Goal: Task Accomplishment & Management: Manage account settings

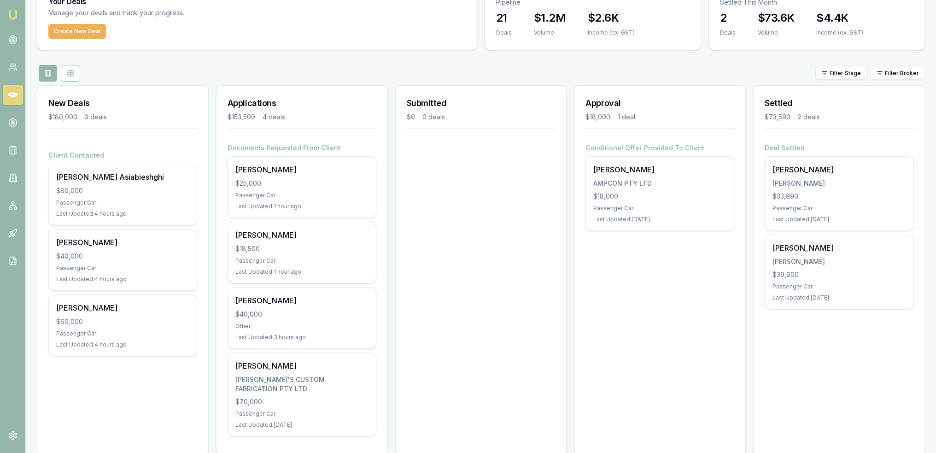
scroll to position [52, 0]
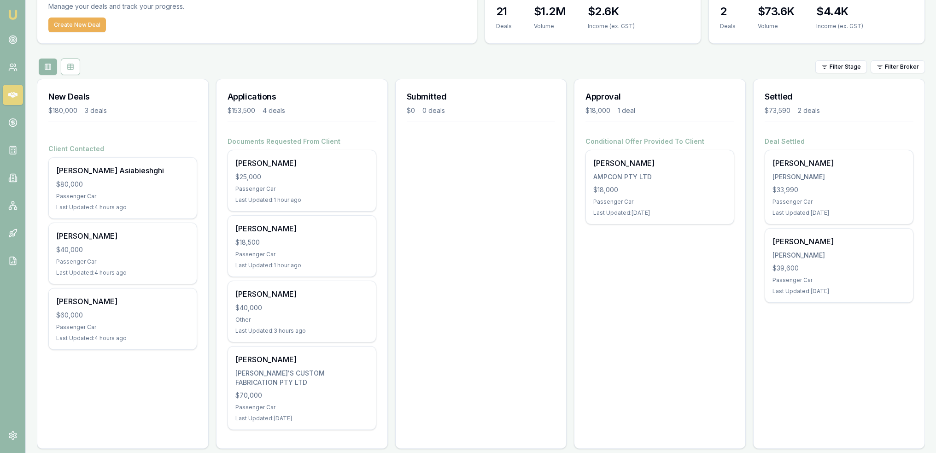
click at [288, 186] on div "Passenger Car" at bounding box center [301, 188] width 133 height 7
click at [621, 171] on div "Marc Phillips AMPCON PTY LTD $18,000 Passenger Car Last Updated: 13 days ago" at bounding box center [660, 187] width 148 height 74
click at [8, 38] on icon at bounding box center [12, 39] width 9 height 9
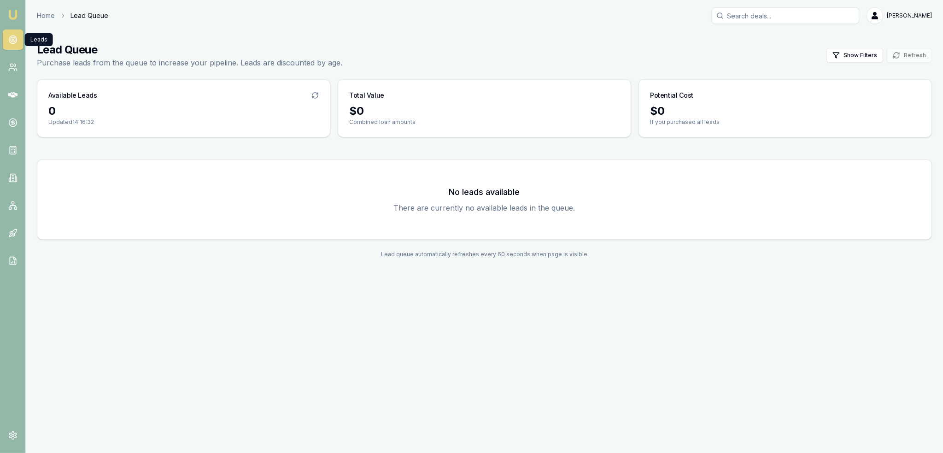
click at [15, 14] on img at bounding box center [12, 14] width 11 height 11
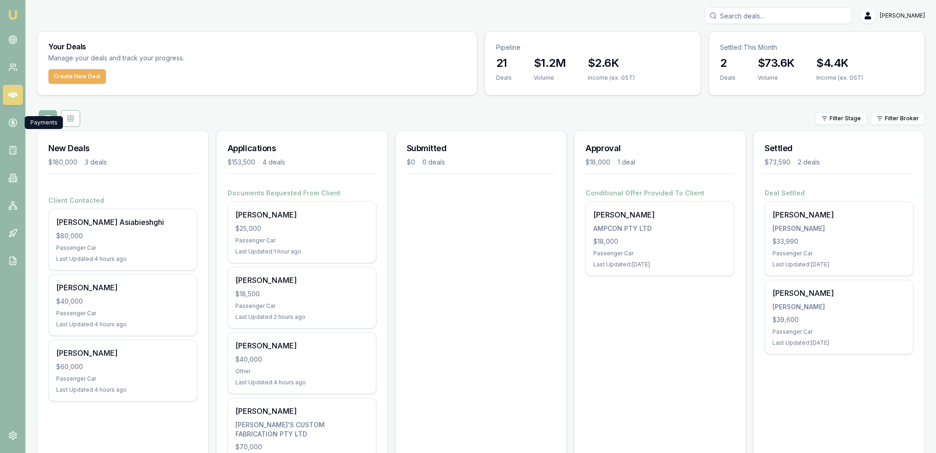
click at [14, 127] on link at bounding box center [13, 122] width 20 height 20
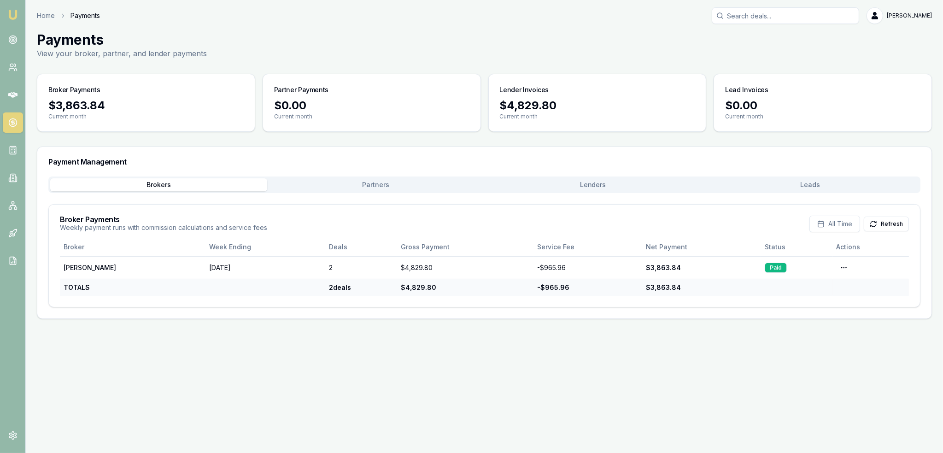
click at [12, 67] on circle at bounding box center [11, 65] width 3 height 3
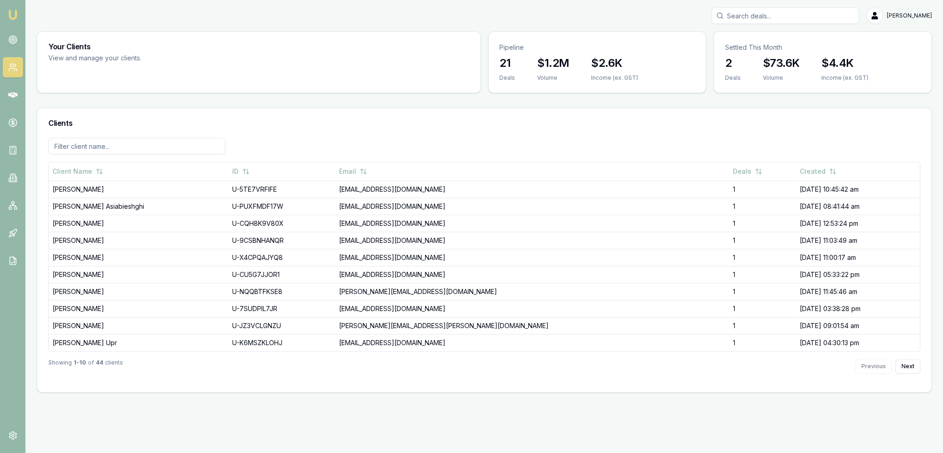
drag, startPoint x: 14, startPoint y: 93, endPoint x: 20, endPoint y: 94, distance: 6.6
click at [15, 93] on icon at bounding box center [12, 95] width 9 height 6
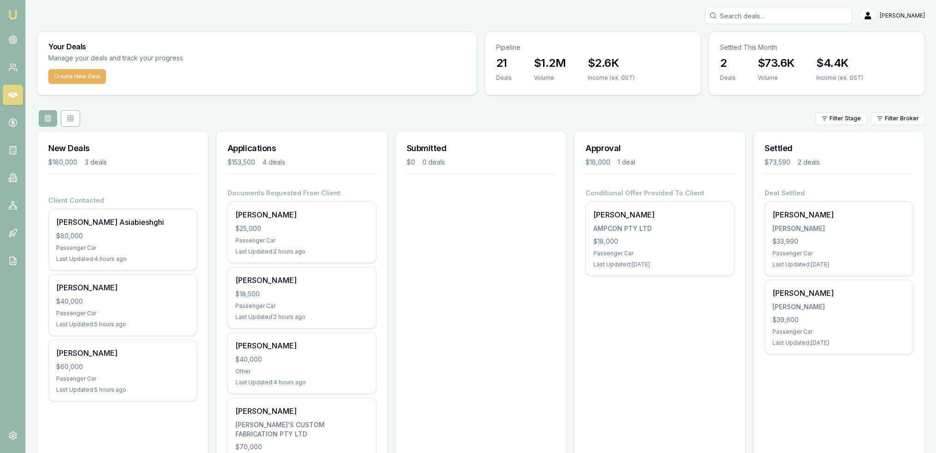
click at [16, 42] on circle at bounding box center [13, 40] width 8 height 8
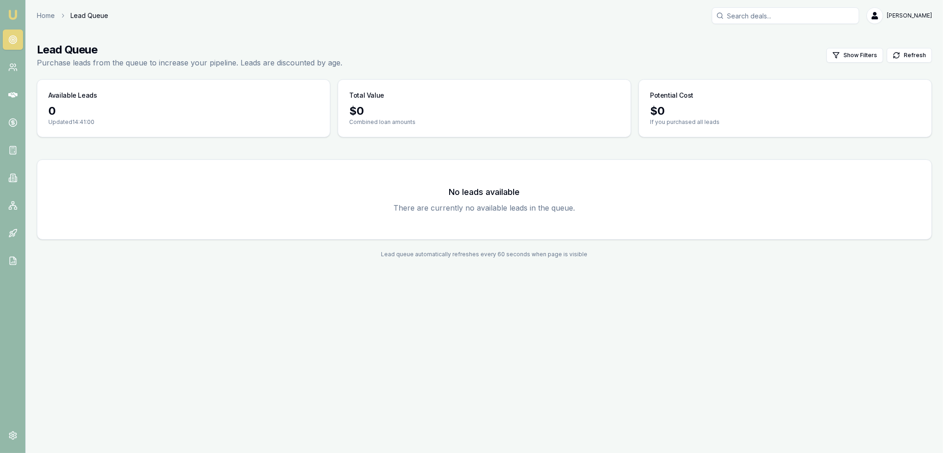
click at [4, 66] on link at bounding box center [13, 67] width 20 height 20
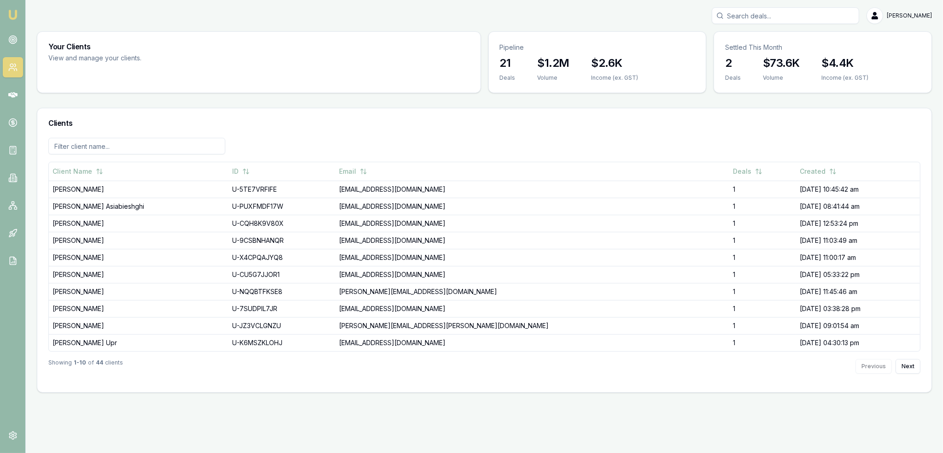
click at [14, 35] on icon at bounding box center [12, 39] width 9 height 9
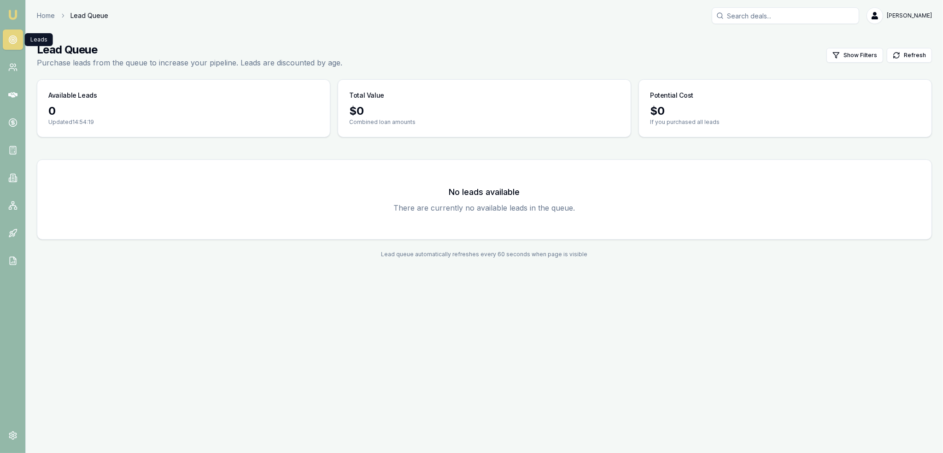
click at [12, 66] on icon at bounding box center [12, 67] width 9 height 9
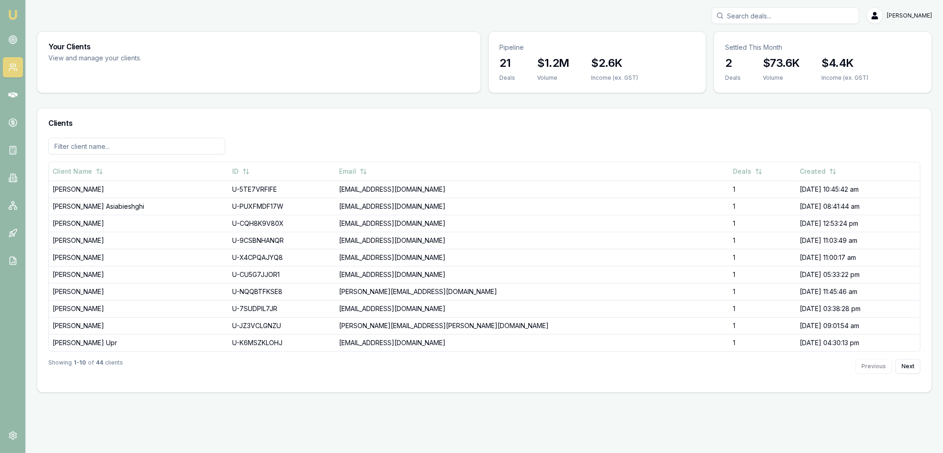
click at [14, 4] on nav "Emu Broker" at bounding box center [12, 139] width 25 height 278
click at [16, 20] on img at bounding box center [12, 14] width 11 height 11
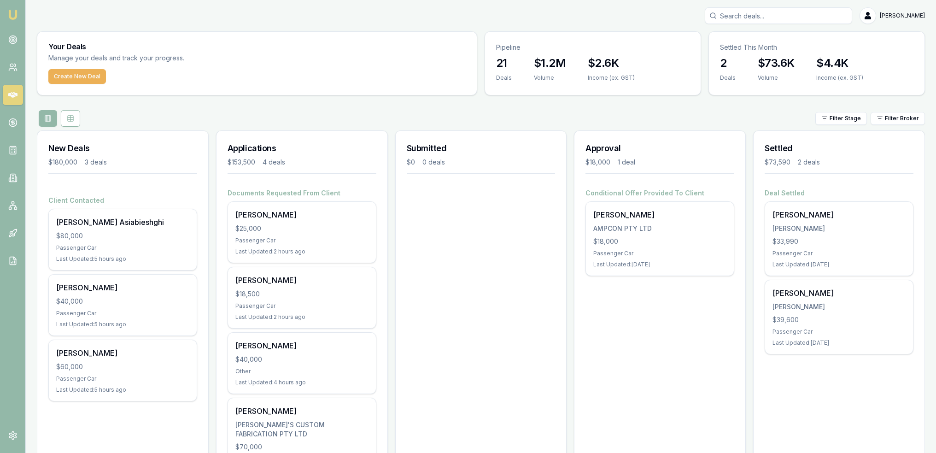
click at [18, 41] on link at bounding box center [13, 39] width 20 height 20
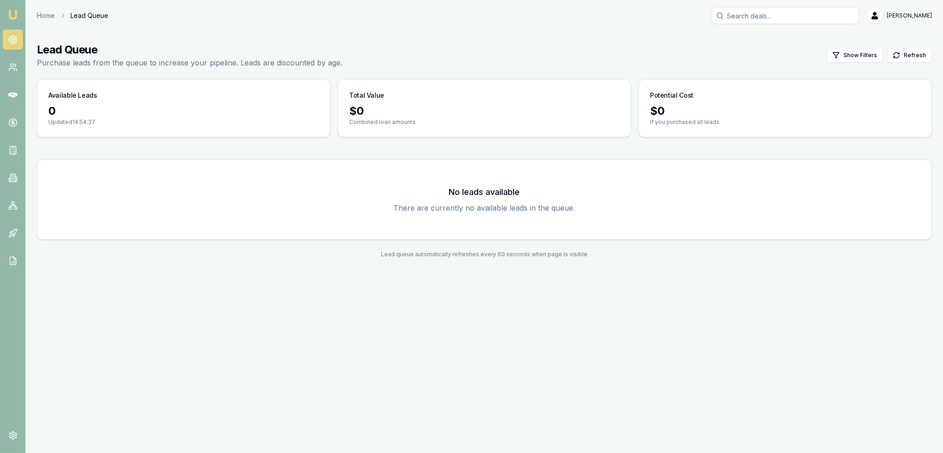
click at [9, 69] on icon at bounding box center [12, 67] width 9 height 9
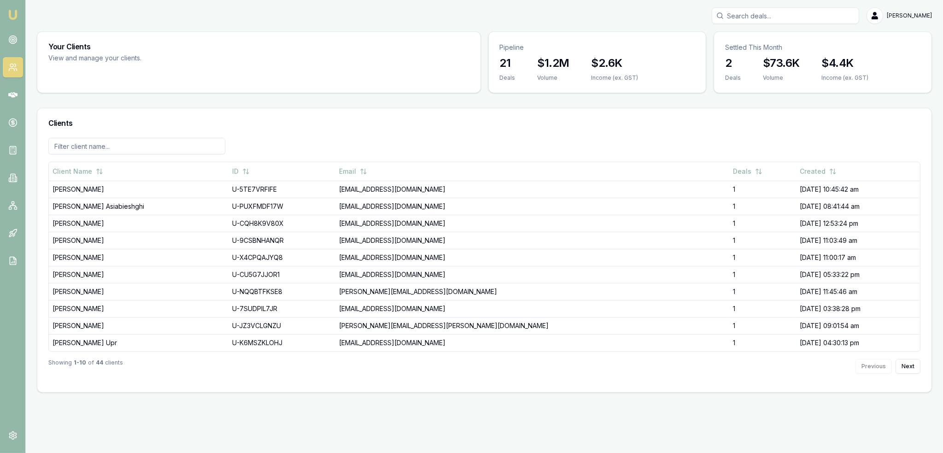
click at [9, 42] on icon at bounding box center [12, 39] width 9 height 9
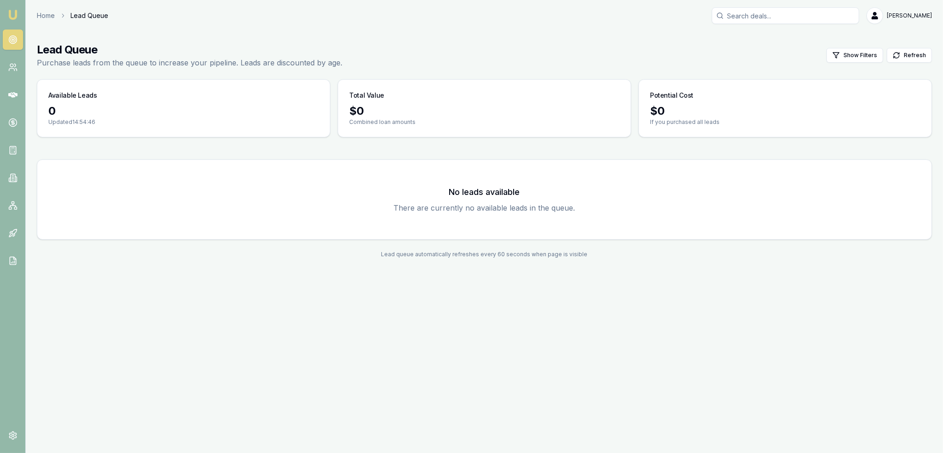
click at [16, 12] on img at bounding box center [12, 14] width 11 height 11
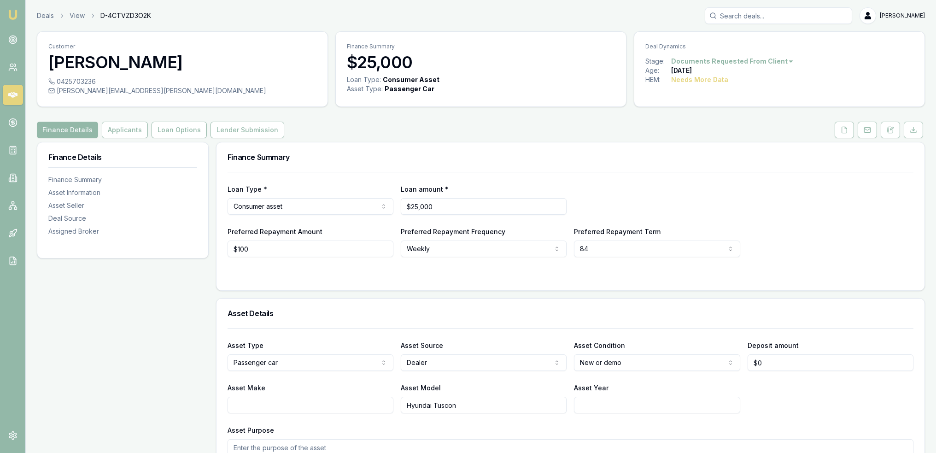
click at [891, 131] on icon at bounding box center [889, 129] width 7 height 7
click at [111, 134] on button "Applicants" at bounding box center [125, 130] width 46 height 17
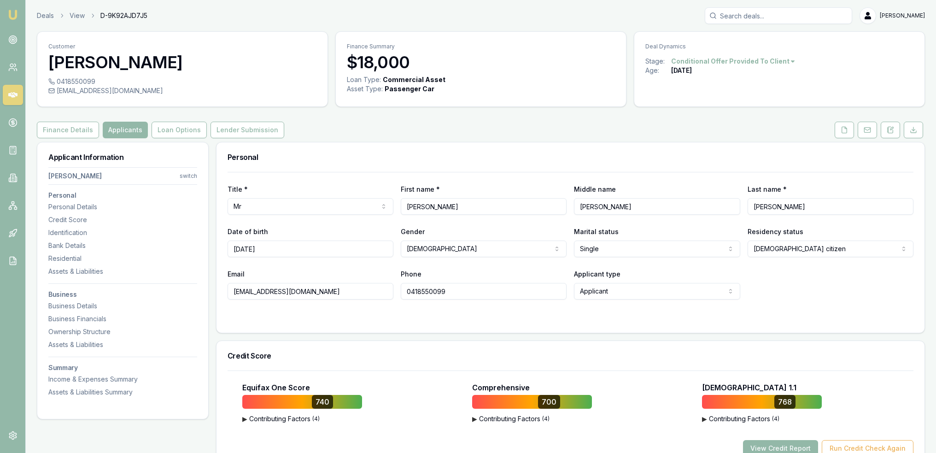
click at [173, 128] on button "Loan Options" at bounding box center [178, 130] width 55 height 17
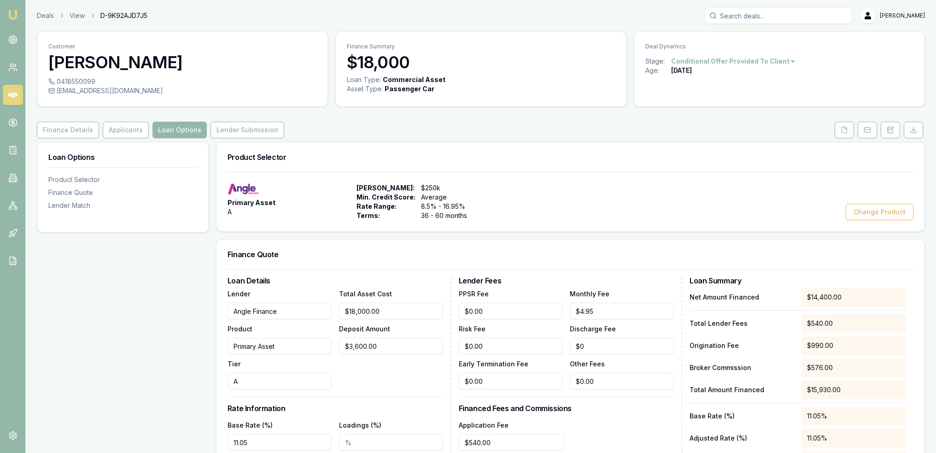
click at [893, 128] on icon at bounding box center [889, 129] width 7 height 7
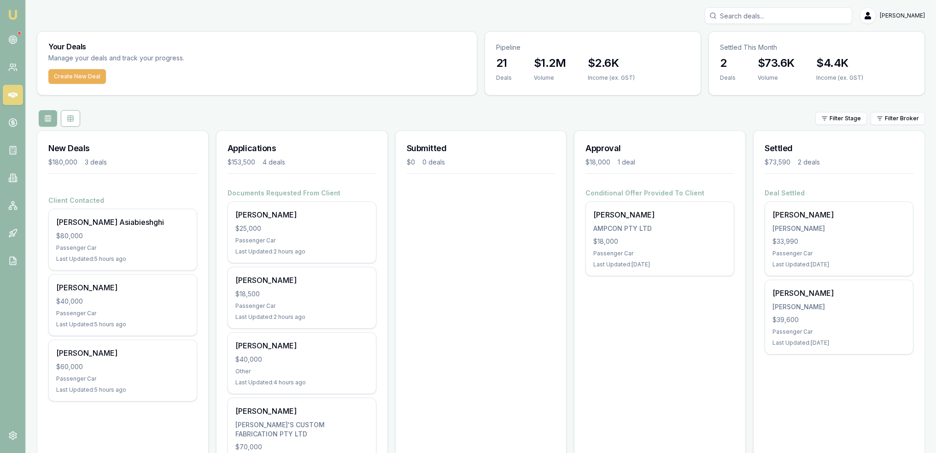
click at [18, 36] on link at bounding box center [13, 39] width 20 height 20
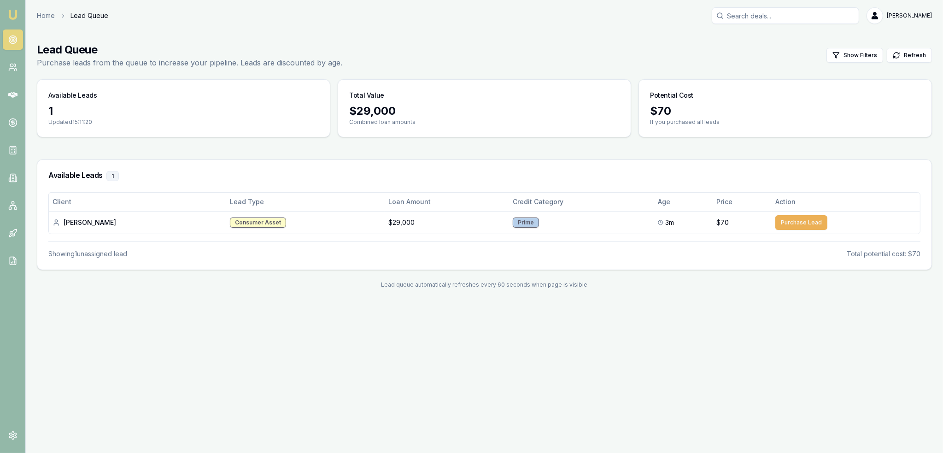
click at [796, 224] on button "Purchase Lead" at bounding box center [801, 222] width 52 height 15
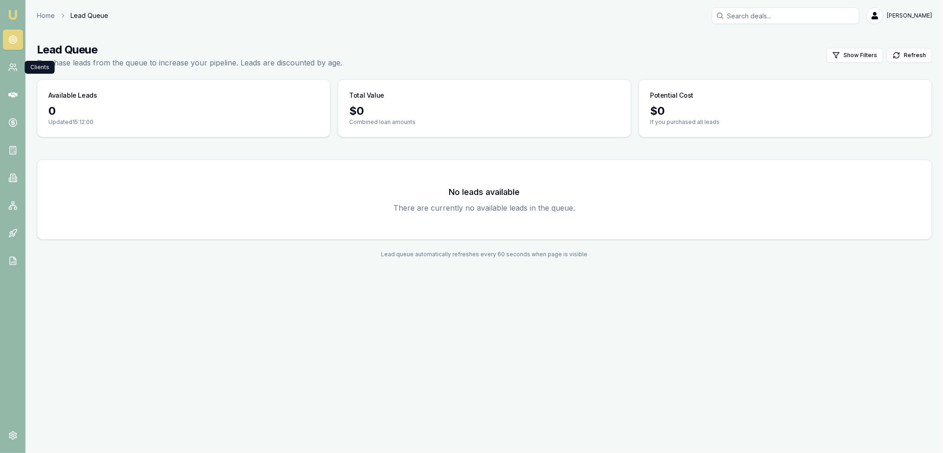
click at [5, 69] on link at bounding box center [13, 67] width 20 height 20
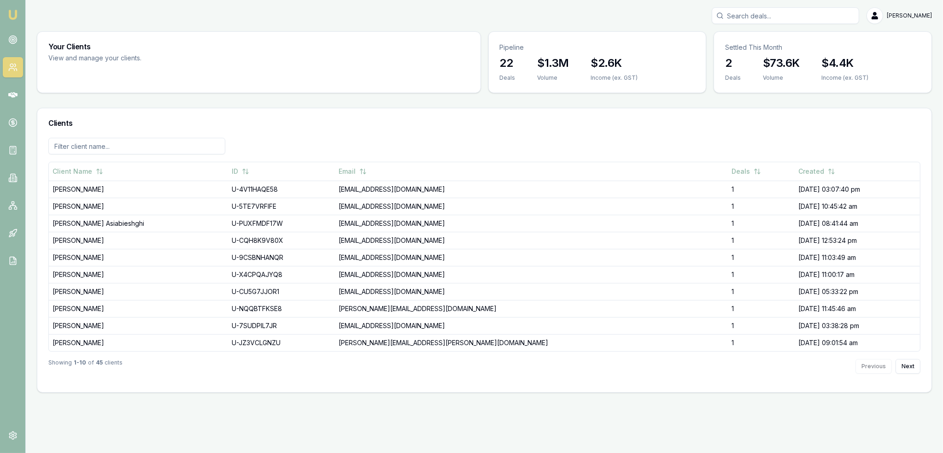
click at [9, 90] on icon at bounding box center [12, 94] width 9 height 9
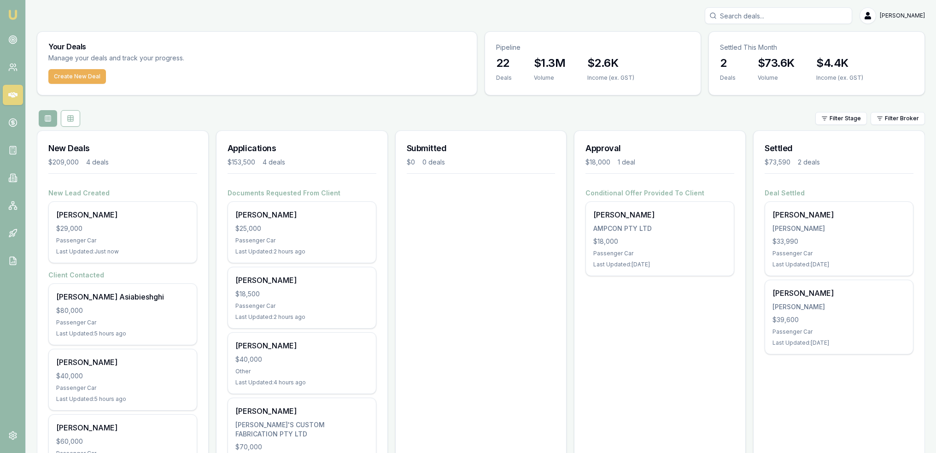
click at [13, 11] on img at bounding box center [12, 14] width 11 height 11
click at [105, 235] on div "Junaid Manzoor $29,000 Passenger Car Last Updated: Just now" at bounding box center [123, 232] width 148 height 61
click at [11, 123] on icon at bounding box center [12, 122] width 3 height 3
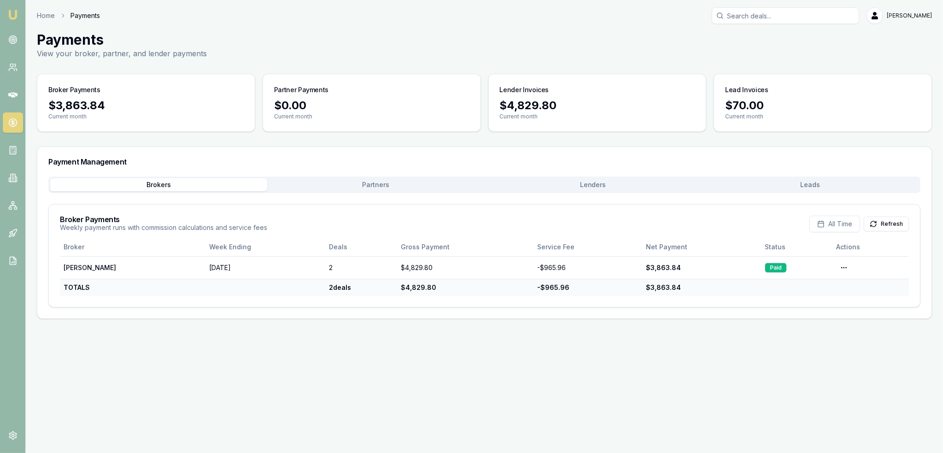
click at [12, 145] on link at bounding box center [13, 150] width 20 height 20
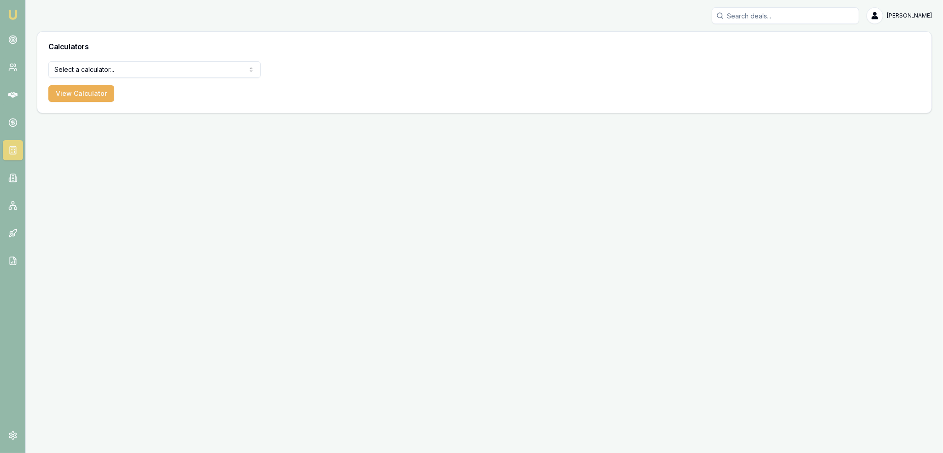
click at [96, 70] on html "Emu Broker Robyn Adams Toggle Menu Calculators Select a calculator... Finance Q…" at bounding box center [471, 226] width 943 height 453
select select "payslip-calculator"
click at [90, 96] on button "View Calculator" at bounding box center [81, 93] width 66 height 17
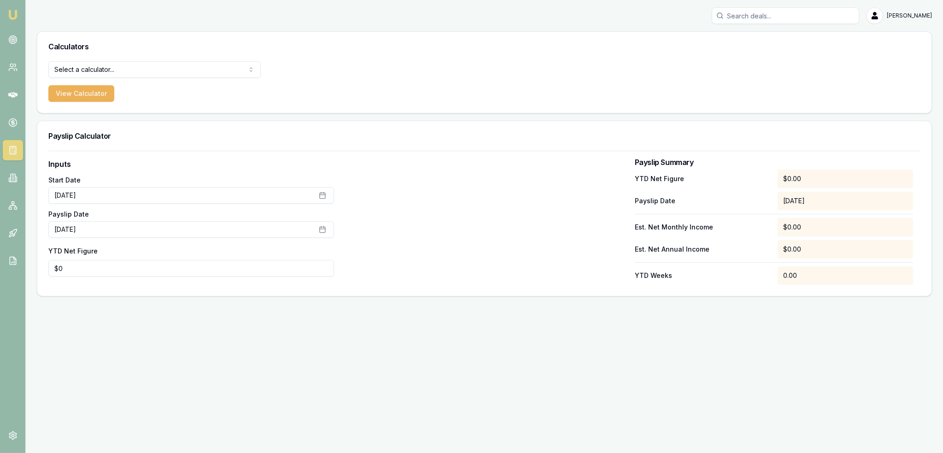
click at [151, 72] on html "Emu Broker Robyn Adams Toggle Menu Calculators Select a calculator... Finance Q…" at bounding box center [471, 226] width 943 height 453
click at [70, 92] on button "View Calculator" at bounding box center [81, 93] width 66 height 17
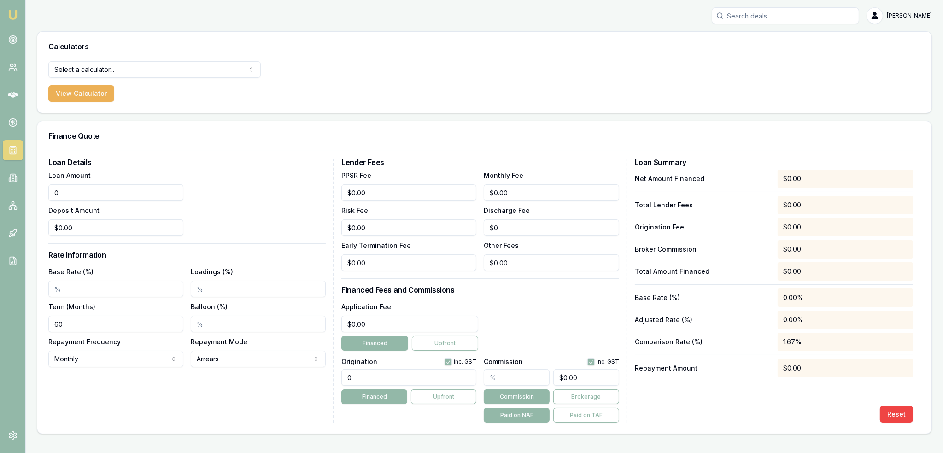
drag, startPoint x: 90, startPoint y: 191, endPoint x: 40, endPoint y: 197, distance: 50.5
click at [40, 197] on div "Loan Details Loan Amount 0 Deposit Amount $0.00 Rate Information Base Rate (%) …" at bounding box center [484, 292] width 894 height 283
type input "$29,000.00"
click at [247, 215] on div "Loan Amount $29,000.00 Deposit Amount $0.00" at bounding box center [186, 202] width 277 height 66
click at [64, 287] on input "Base Rate (%)" at bounding box center [115, 288] width 135 height 17
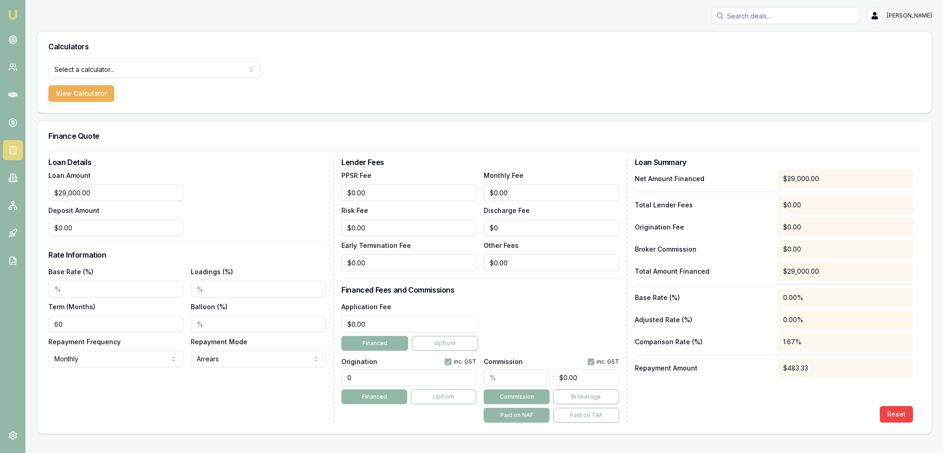
click at [10, 259] on icon at bounding box center [13, 261] width 6 height 8
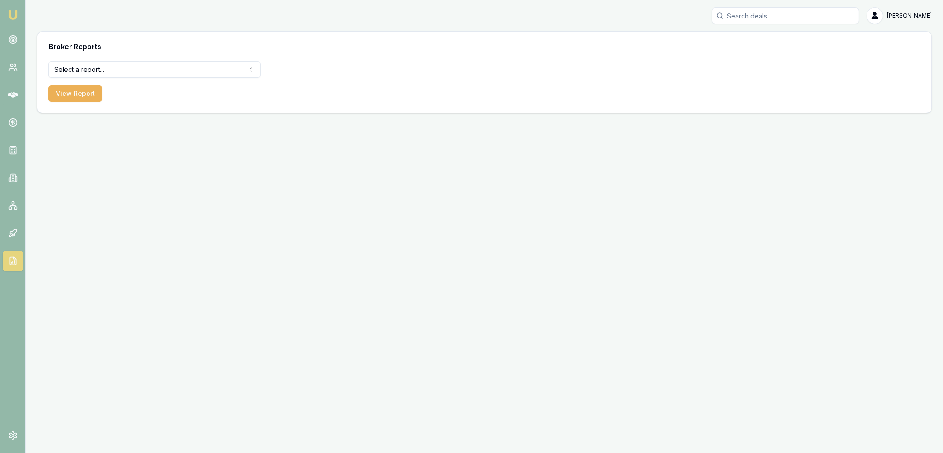
click at [12, 208] on icon at bounding box center [12, 205] width 9 height 9
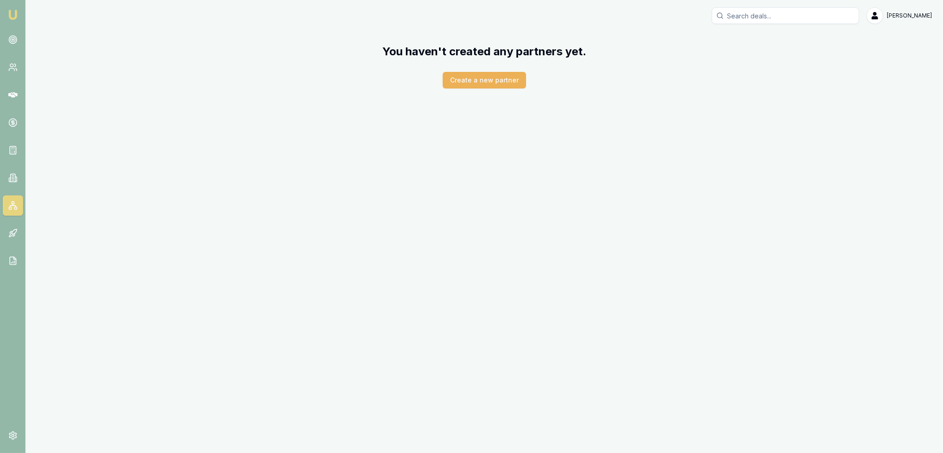
click at [12, 180] on icon at bounding box center [12, 180] width 1 height 0
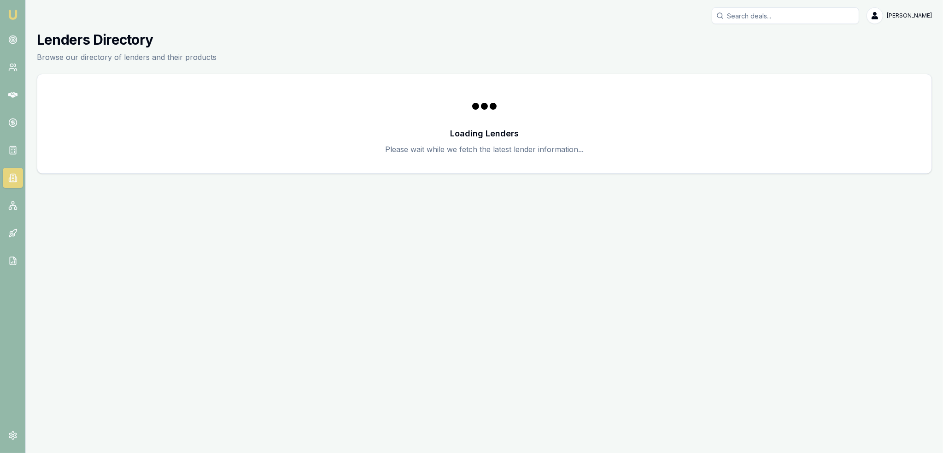
click at [14, 146] on rect at bounding box center [13, 150] width 6 height 8
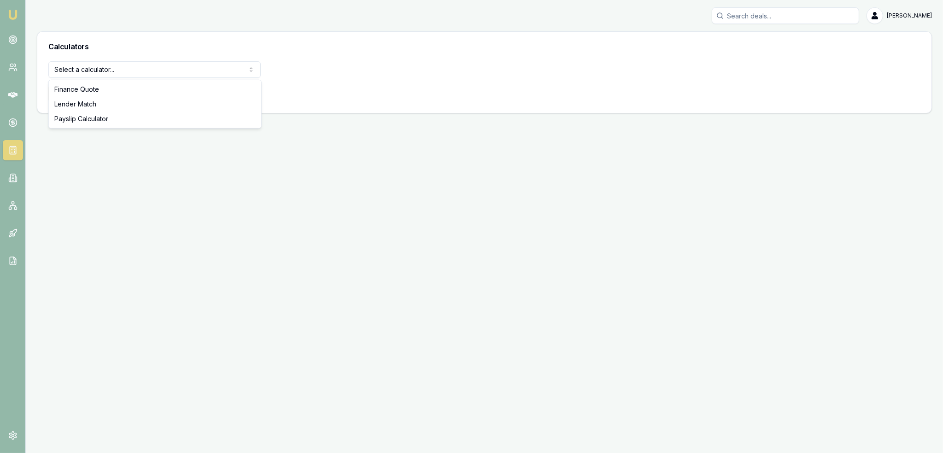
click at [124, 73] on html "Emu Broker Robyn Adams Toggle Menu Calculators Select a calculator... Finance Q…" at bounding box center [471, 226] width 943 height 453
click at [13, 175] on html "Emu Broker Robyn Adams Toggle Menu Calculators Select a calculator... Finance Q…" at bounding box center [471, 226] width 943 height 453
click at [13, 175] on icon at bounding box center [12, 175] width 1 height 0
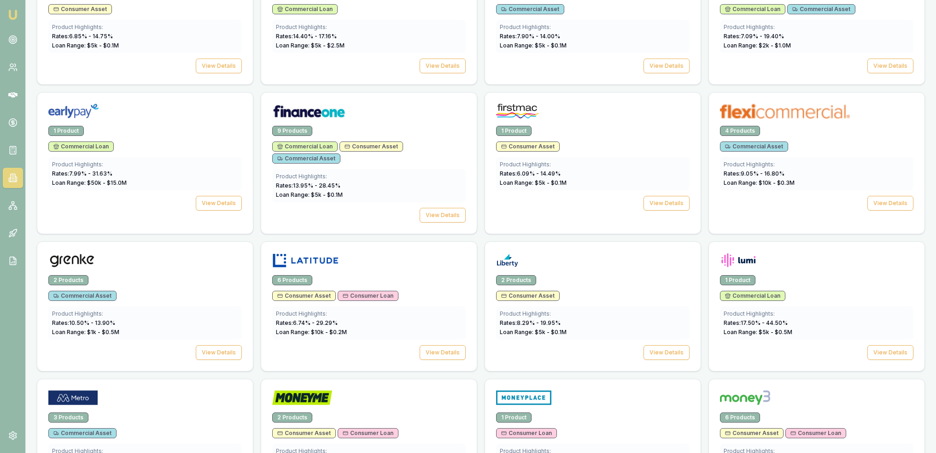
scroll to position [661, 0]
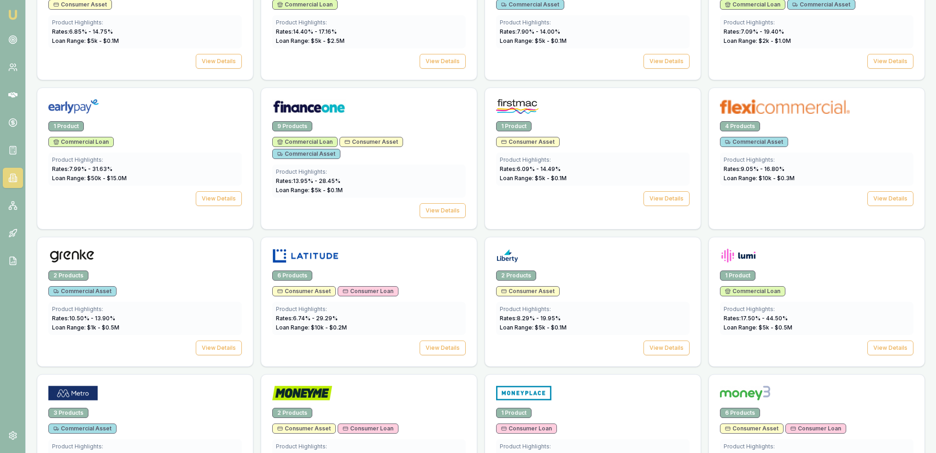
click at [663, 195] on button "View Details" at bounding box center [666, 198] width 46 height 15
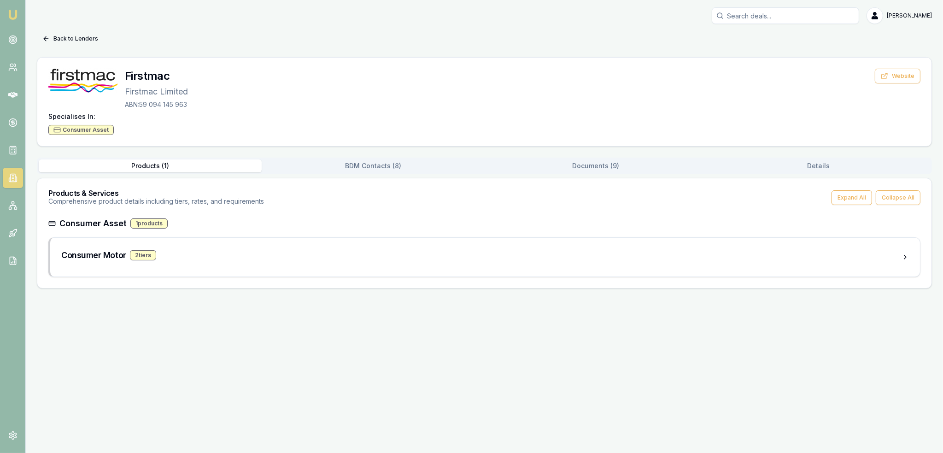
click at [598, 166] on button "Documents ( 9 )" at bounding box center [595, 165] width 223 height 13
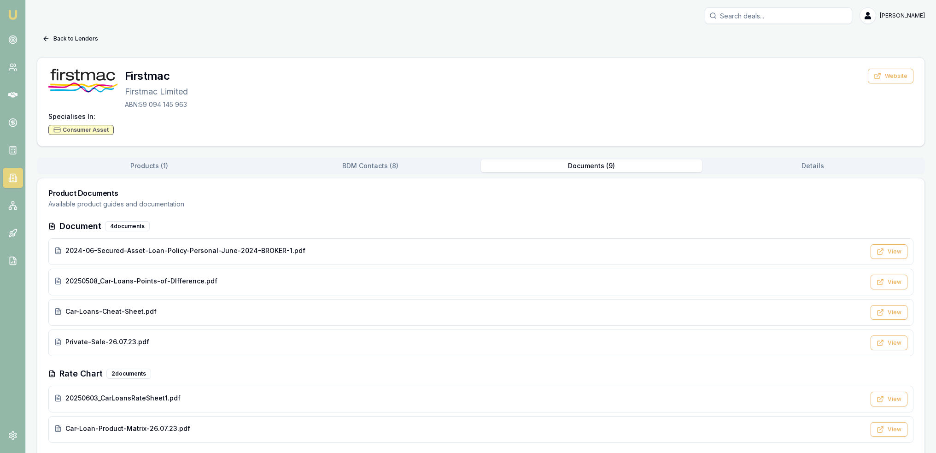
click at [105, 307] on span "Car-Loans-Cheat-Sheet.pdf" at bounding box center [110, 311] width 91 height 9
click at [143, 398] on span "20250603_CarLoansRateSheet1.pdf" at bounding box center [122, 397] width 115 height 9
click at [6, 227] on link at bounding box center [13, 233] width 20 height 20
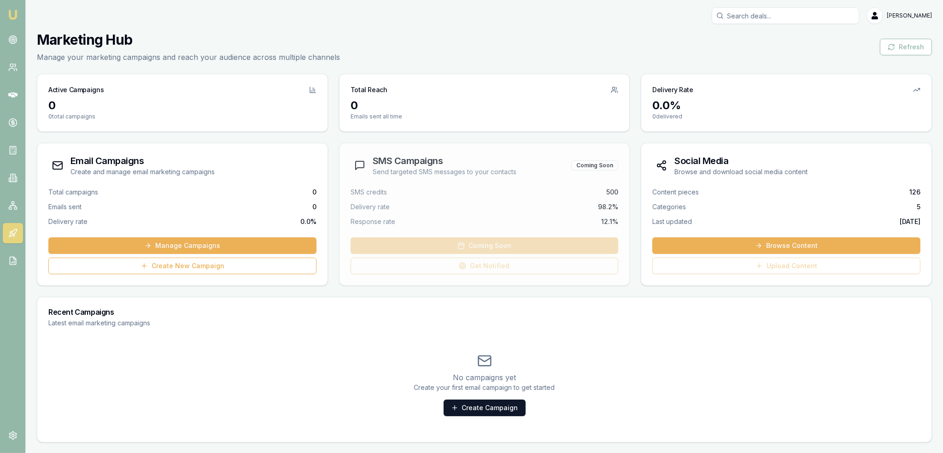
click at [12, 149] on icon at bounding box center [12, 149] width 9 height 9
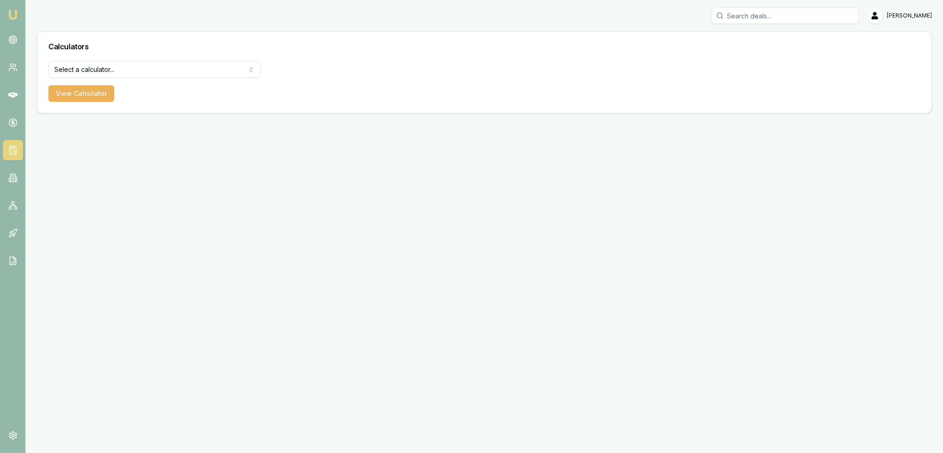
click at [83, 70] on html "Emu Broker Robyn Adams Toggle Menu Calculators Select a calculator... Finance Q…" at bounding box center [471, 226] width 943 height 453
click at [79, 94] on button "View Calculator" at bounding box center [81, 93] width 66 height 17
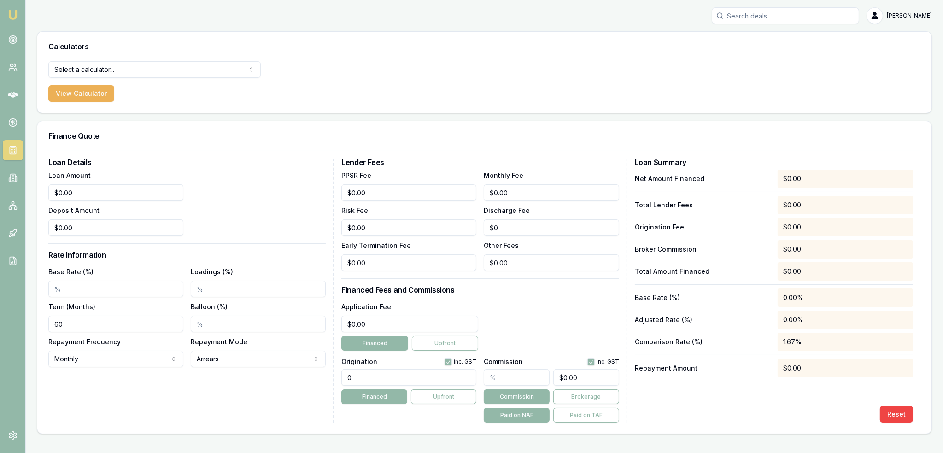
type input "0"
drag, startPoint x: 93, startPoint y: 194, endPoint x: 72, endPoint y: 195, distance: 21.7
click at [72, 195] on input "0" at bounding box center [115, 192] width 135 height 17
type input "$29,000.00"
click at [55, 284] on input "Base Rate (%)" at bounding box center [115, 288] width 135 height 17
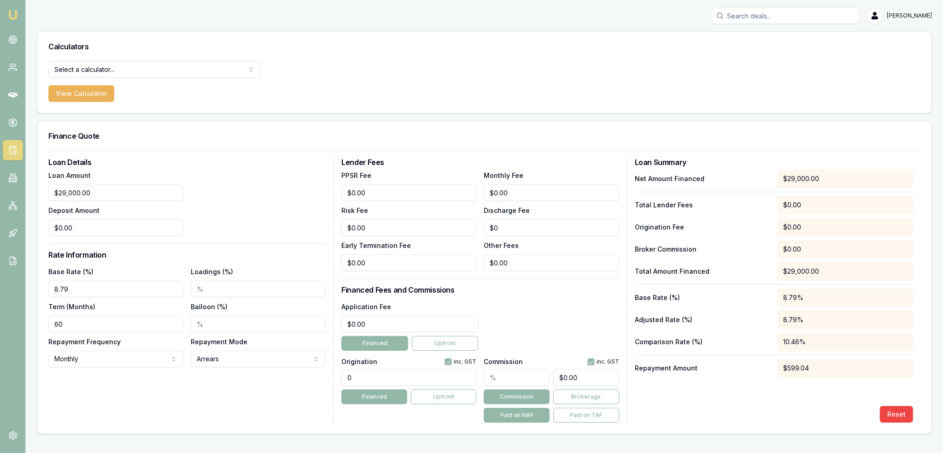
type input "8.79%"
click at [74, 328] on input "60" at bounding box center [115, 323] width 135 height 17
drag, startPoint x: 367, startPoint y: 323, endPoint x: 299, endPoint y: 329, distance: 67.5
click at [299, 329] on div "Loan Details Loan Amount $29,000.00 Deposit Amount $0.00 Rate Information Base …" at bounding box center [484, 290] width 872 height 264
type input "$400.00"
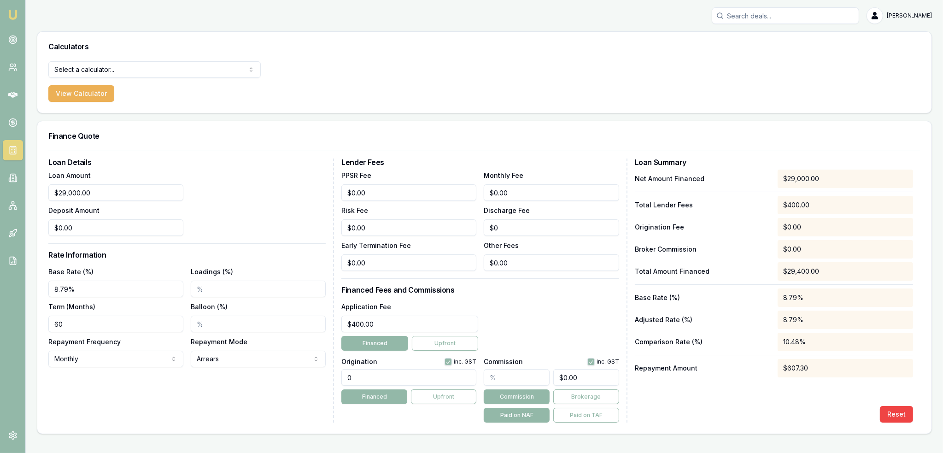
drag, startPoint x: 360, startPoint y: 377, endPoint x: 343, endPoint y: 377, distance: 17.0
click at [343, 377] on input "0" at bounding box center [408, 377] width 135 height 17
type input "1210.00"
click at [573, 310] on div "Application Fee $400.00 Financed Upfront" at bounding box center [479, 326] width 277 height 50
drag, startPoint x: 519, startPoint y: 191, endPoint x: 436, endPoint y: 198, distance: 83.2
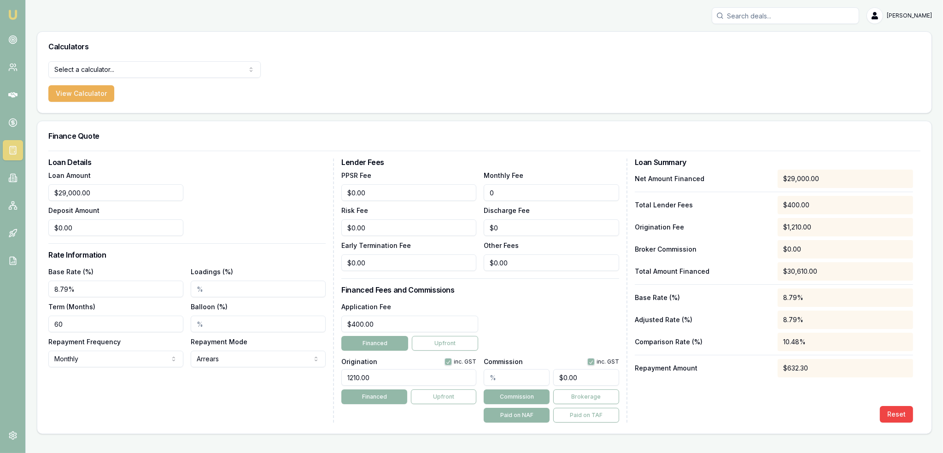
click at [439, 198] on div "PPSR Fee $0.00 Monthly Fee 0 Risk Fee $0.00 Discharge Fee $0 Early Termination …" at bounding box center [479, 219] width 277 height 101
type input "$8.00"
drag, startPoint x: 778, startPoint y: 412, endPoint x: 792, endPoint y: 412, distance: 14.7
click at [788, 412] on div "Reset" at bounding box center [773, 414] width 278 height 17
click at [751, 416] on div "Reset" at bounding box center [773, 414] width 278 height 17
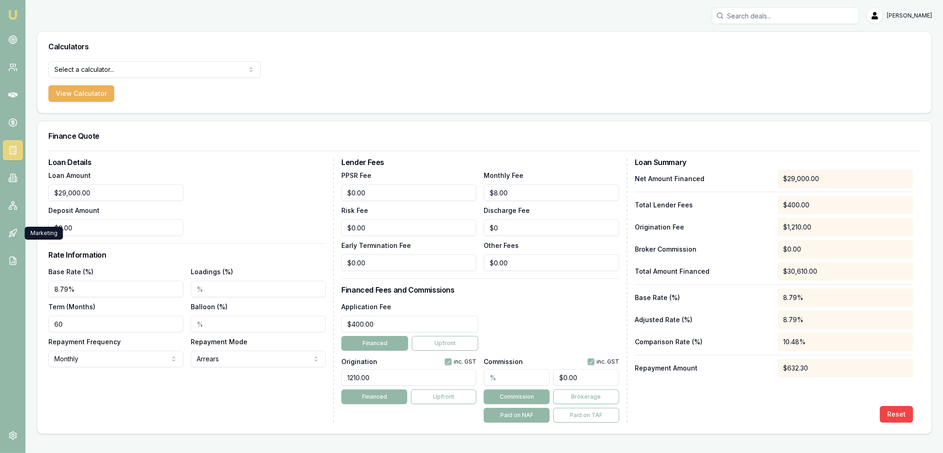
click at [7, 230] on link at bounding box center [13, 233] width 20 height 20
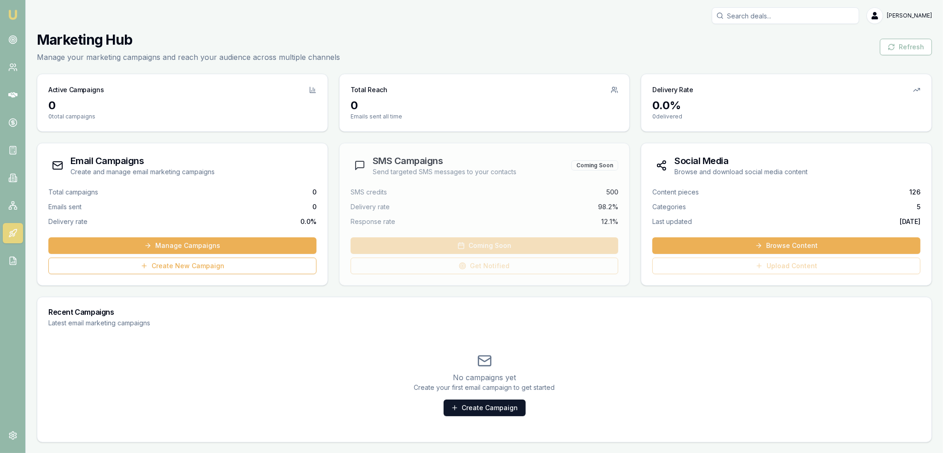
click at [12, 258] on icon at bounding box center [12, 260] width 9 height 9
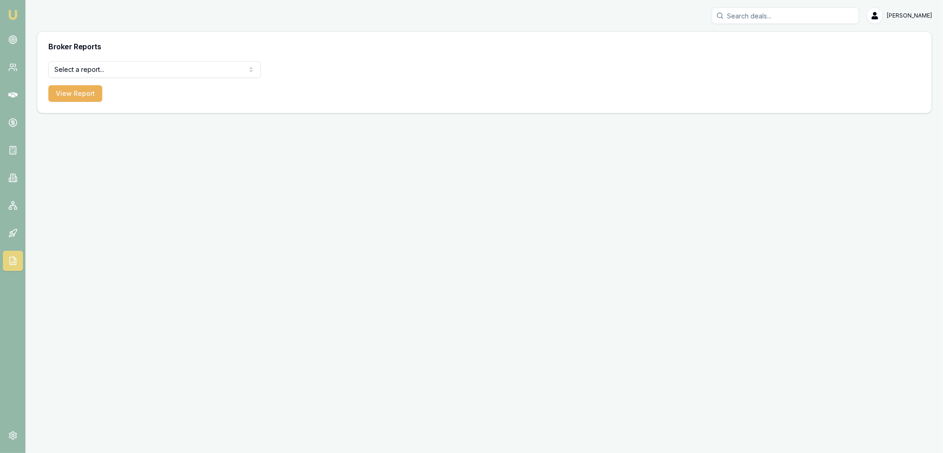
click at [12, 195] on nav "Emu Broker" at bounding box center [12, 139] width 25 height 278
click at [12, 204] on rect at bounding box center [13, 203] width 2 height 2
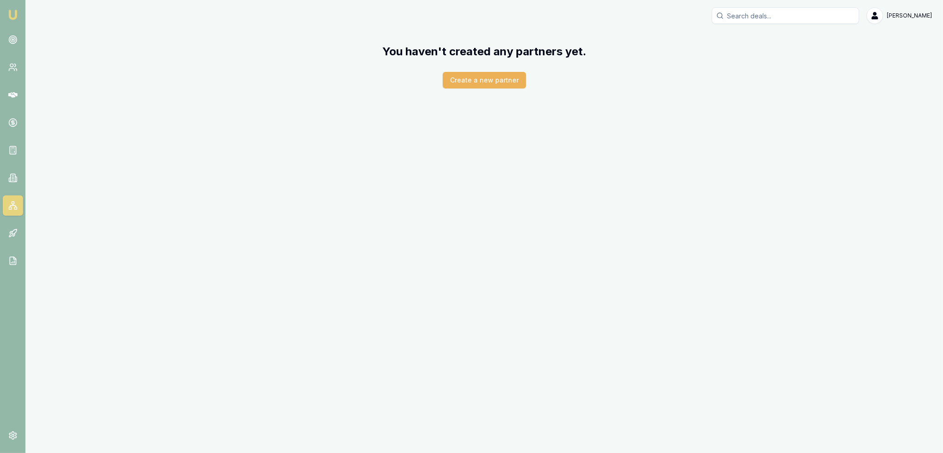
click at [8, 172] on link at bounding box center [13, 178] width 20 height 20
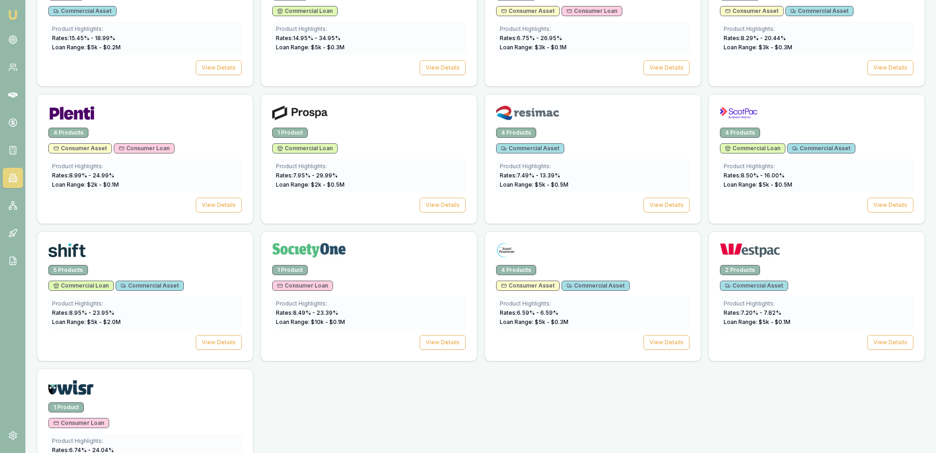
scroll to position [1262, 0]
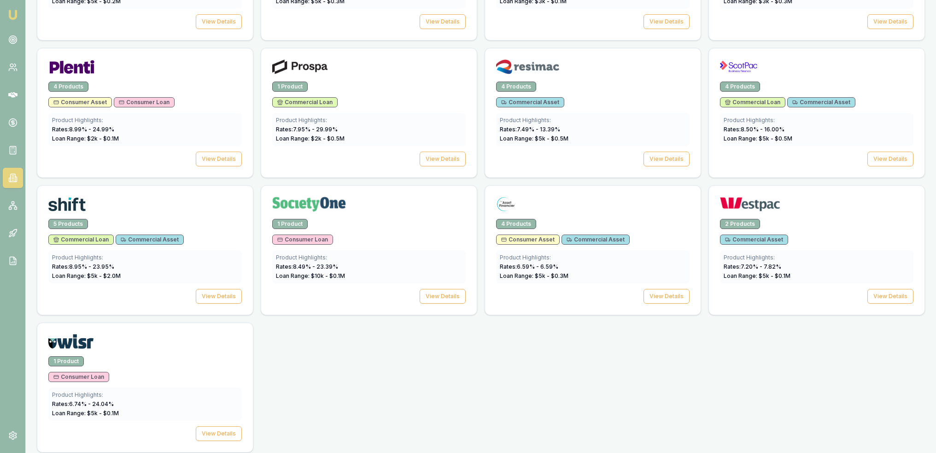
click at [663, 289] on button "View Details" at bounding box center [666, 296] width 46 height 15
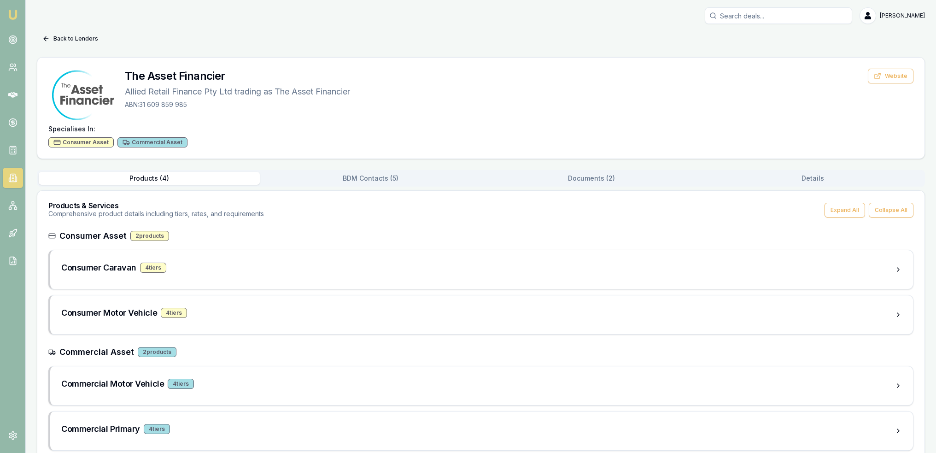
click at [589, 176] on button "Documents ( 2 )" at bounding box center [591, 178] width 221 height 13
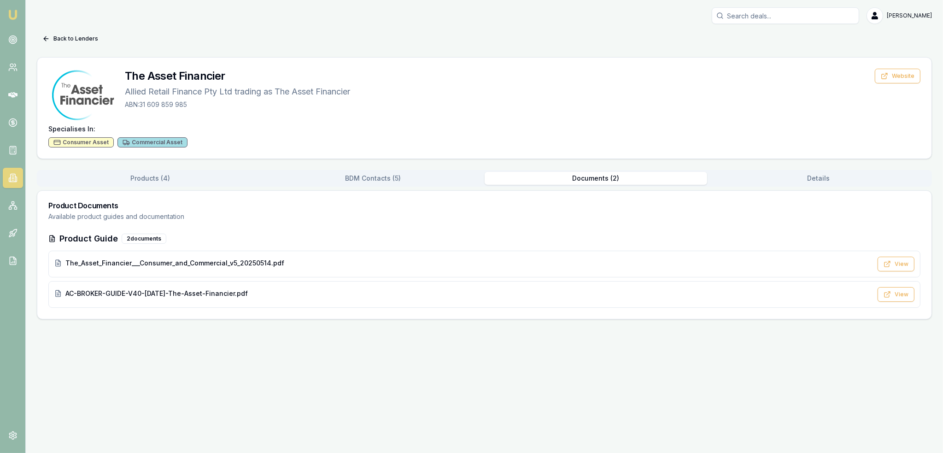
click at [214, 261] on span "The_Asset_Financier___Consumer_and_Commercial_v5_20250514.pdf" at bounding box center [174, 262] width 219 height 9
click at [64, 40] on button "Back to Lenders" at bounding box center [70, 38] width 67 height 15
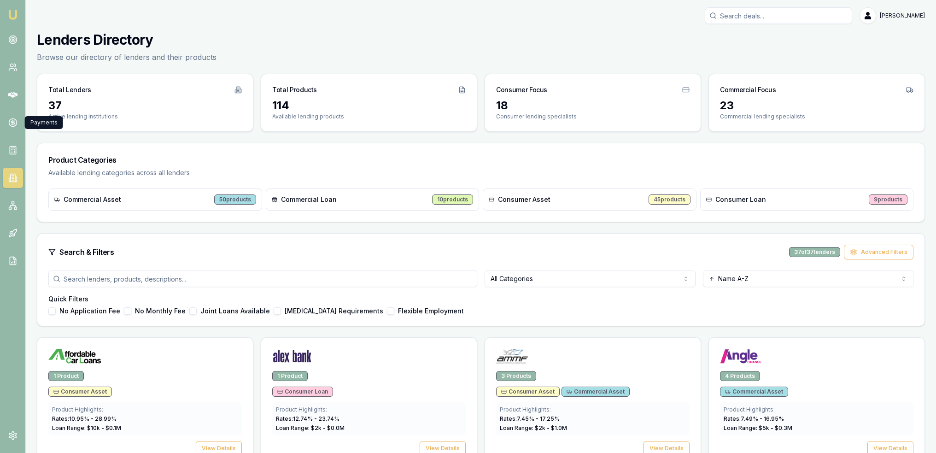
click at [8, 116] on link at bounding box center [13, 122] width 20 height 20
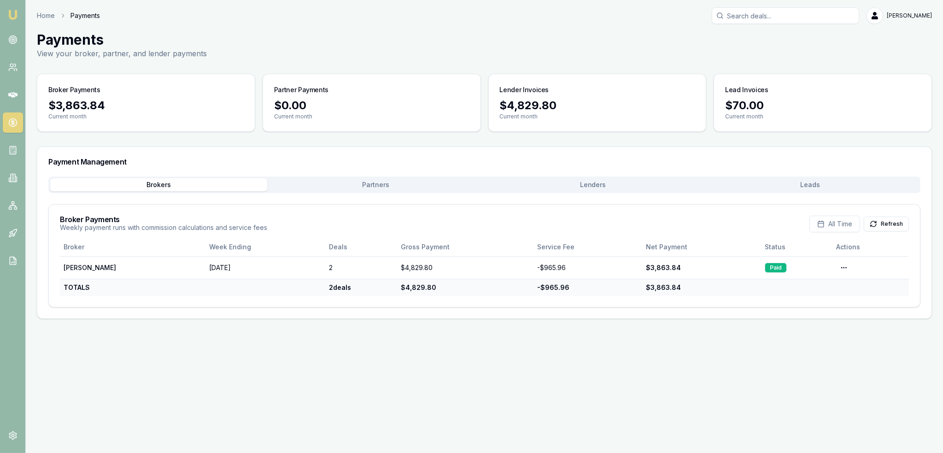
click at [9, 151] on icon at bounding box center [12, 149] width 9 height 9
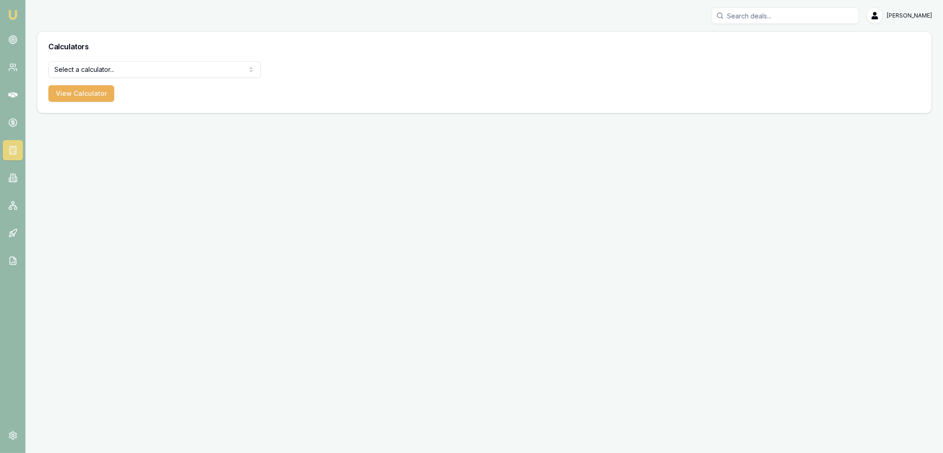
click at [70, 73] on html "Emu Broker Robyn Adams Toggle Menu Calculators Select a calculator... Finance Q…" at bounding box center [471, 226] width 943 height 453
click at [69, 92] on button "View Calculator" at bounding box center [81, 93] width 66 height 17
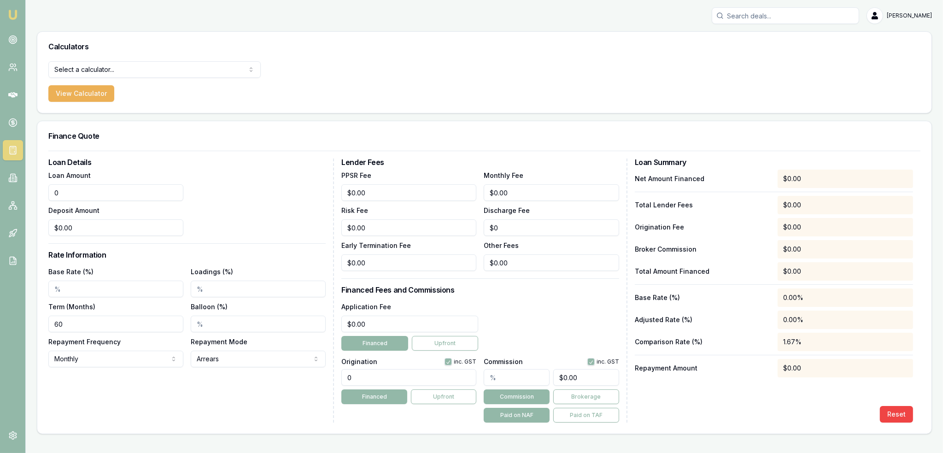
drag, startPoint x: 82, startPoint y: 192, endPoint x: 16, endPoint y: 192, distance: 65.8
click at [16, 192] on div "Emu Broker Robyn Adams Toggle Menu Calculators Select a calculator... Finance Q…" at bounding box center [471, 226] width 943 height 453
type input "$29,000.00"
click at [157, 315] on input "60" at bounding box center [115, 323] width 135 height 17
click at [107, 288] on input "Base Rate (%)" at bounding box center [115, 288] width 135 height 17
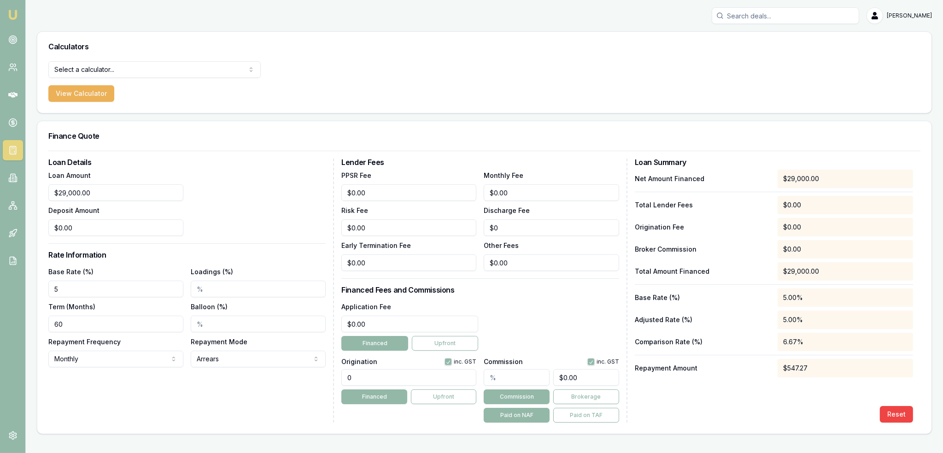
type input "5.00%"
click at [134, 412] on div "Loan Details Loan Amount $29,000.00 Deposit Amount $0.00 Rate Information Base …" at bounding box center [190, 290] width 285 height 264
drag, startPoint x: 377, startPoint y: 325, endPoint x: 325, endPoint y: 326, distance: 52.5
click at [325, 326] on div "Loan Details Loan Amount $29,000.00 Deposit Amount $0.00 Rate Information Base …" at bounding box center [484, 290] width 872 height 264
type input "$500.00"
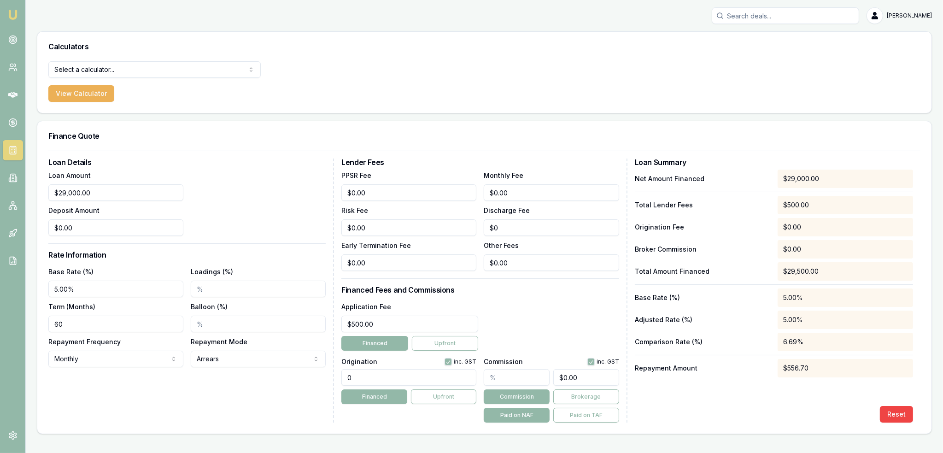
click at [280, 397] on div "Loan Details Loan Amount $29,000.00 Deposit Amount $0.00 Rate Information Base …" at bounding box center [190, 290] width 285 height 264
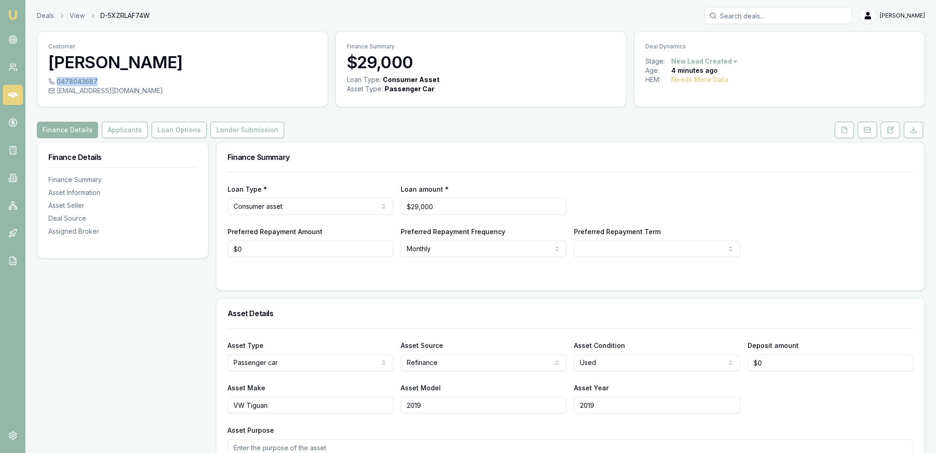
drag, startPoint x: 57, startPoint y: 81, endPoint x: 96, endPoint y: 80, distance: 39.1
click at [96, 80] on div "0478043687" at bounding box center [182, 81] width 268 height 9
copy div "0478043687"
click at [618, 401] on input "2019" at bounding box center [657, 404] width 166 height 17
click at [888, 129] on icon at bounding box center [890, 130] width 5 height 6
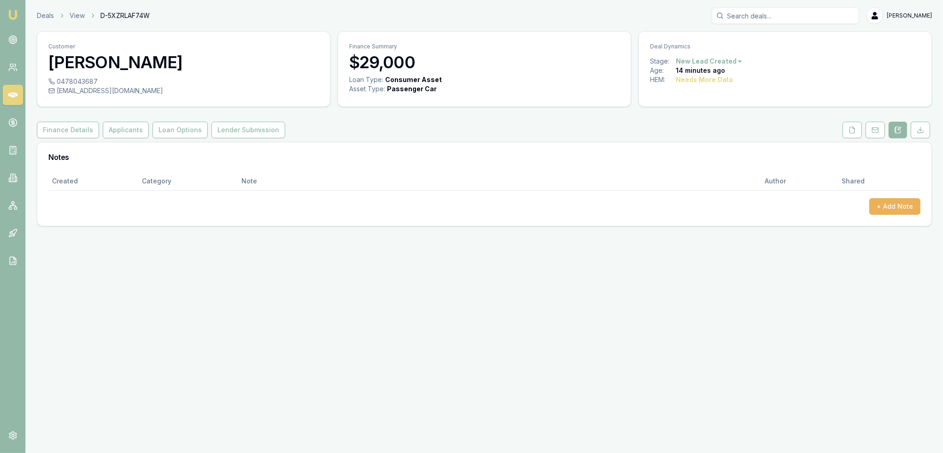
click at [899, 204] on button "+ Add Note" at bounding box center [894, 206] width 51 height 17
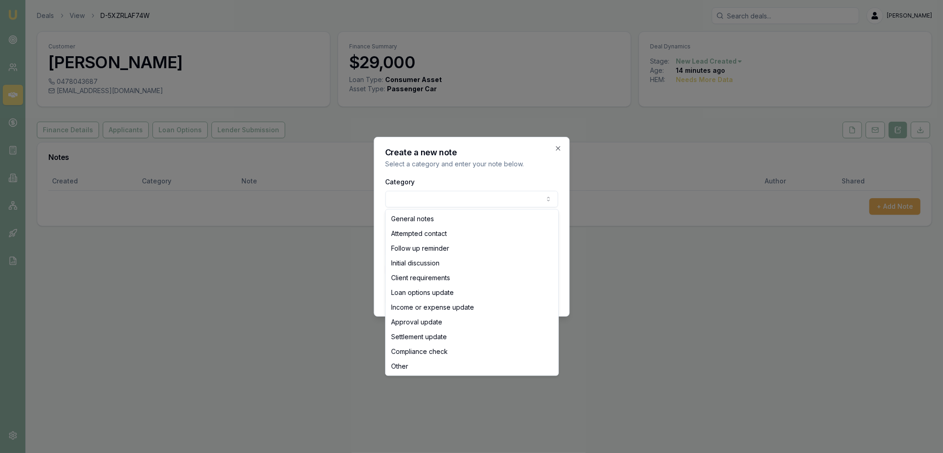
click at [412, 193] on body "Emu Broker Deals View D-5XZRLAF74W Robyn Adams Toggle Menu Customer Junaid Manz…" at bounding box center [471, 226] width 943 height 453
select select "INITIAL_DISCUSSION"
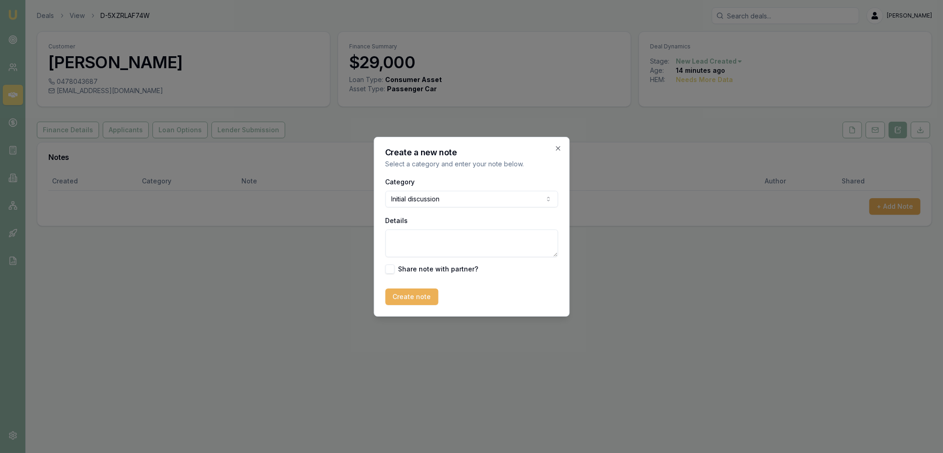
click at [423, 239] on textarea "Details" at bounding box center [471, 243] width 173 height 28
click at [440, 252] on textarea "Wants to refinance current car loan. Is with the Asset Financier at 10% fixed w…" at bounding box center [471, 243] width 173 height 28
click at [443, 247] on textarea "Wants to refinance current car loan. Is with the Asset Financier at 10% fixed w…" at bounding box center [471, 243] width 173 height 28
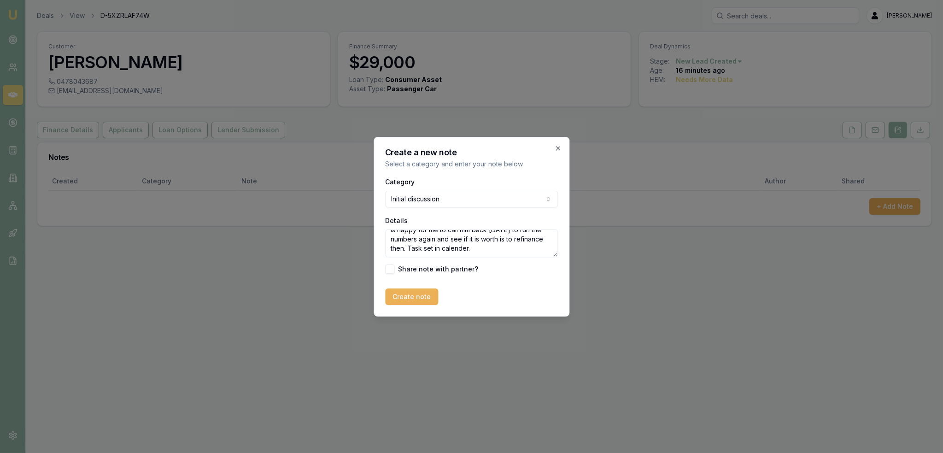
click at [449, 244] on textarea "Wants to refinance current car loan. Is with the Asset Financier at 10% fixed w…" at bounding box center [471, 243] width 173 height 28
type textarea "Wants to refinance current car loan. Is with the Asset Financier at 10% fixed w…"
click at [419, 298] on button "Create note" at bounding box center [411, 296] width 53 height 17
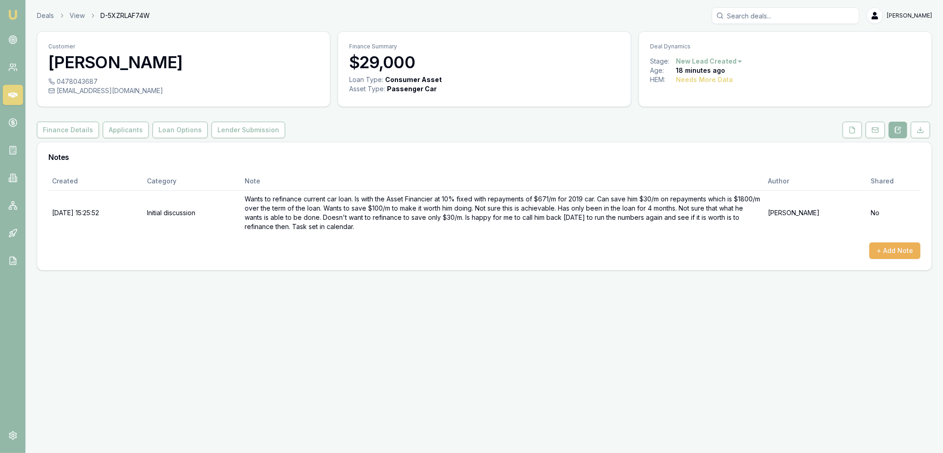
click at [733, 60] on html "Emu Broker Deals View D-5XZRLAF74W Robyn Adams Toggle Menu Customer Junaid Manz…" at bounding box center [471, 226] width 943 height 453
click at [716, 74] on div "Deal On Hold" at bounding box center [707, 77] width 54 height 15
drag, startPoint x: 11, startPoint y: 15, endPoint x: 15, endPoint y: 11, distance: 5.9
click at [11, 15] on img at bounding box center [12, 14] width 11 height 11
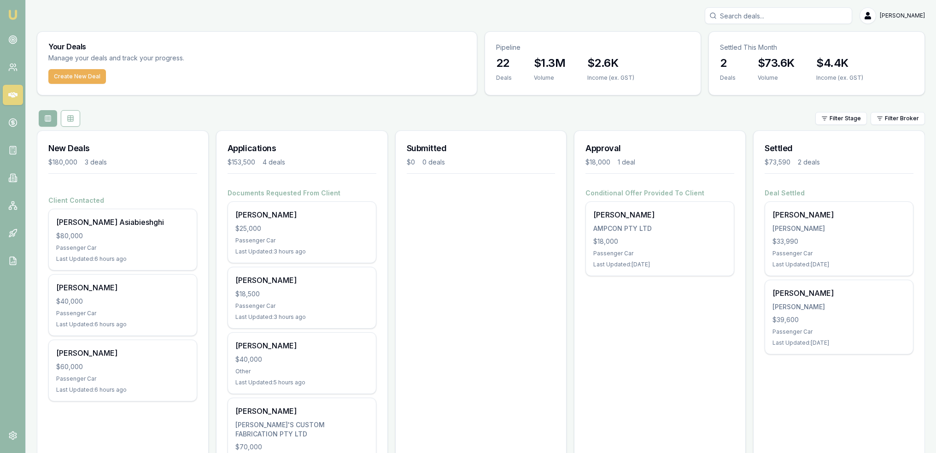
click at [10, 37] on icon at bounding box center [12, 39] width 9 height 9
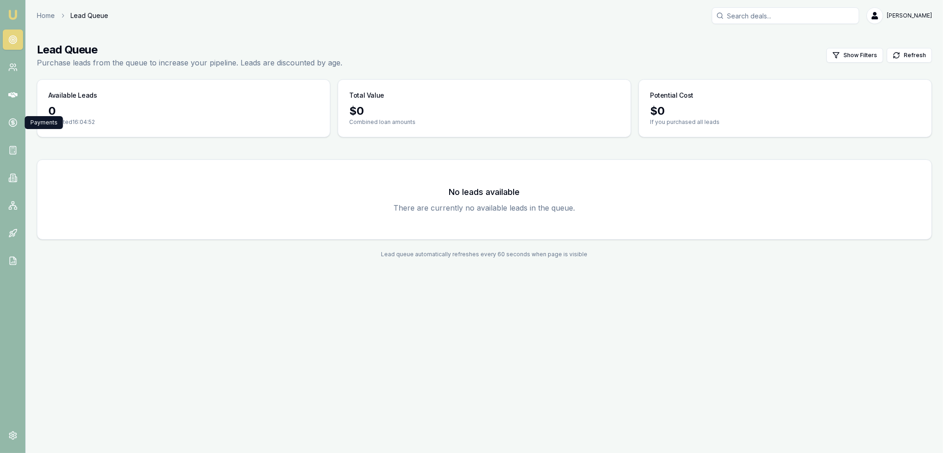
click at [11, 121] on icon at bounding box center [12, 122] width 3 height 3
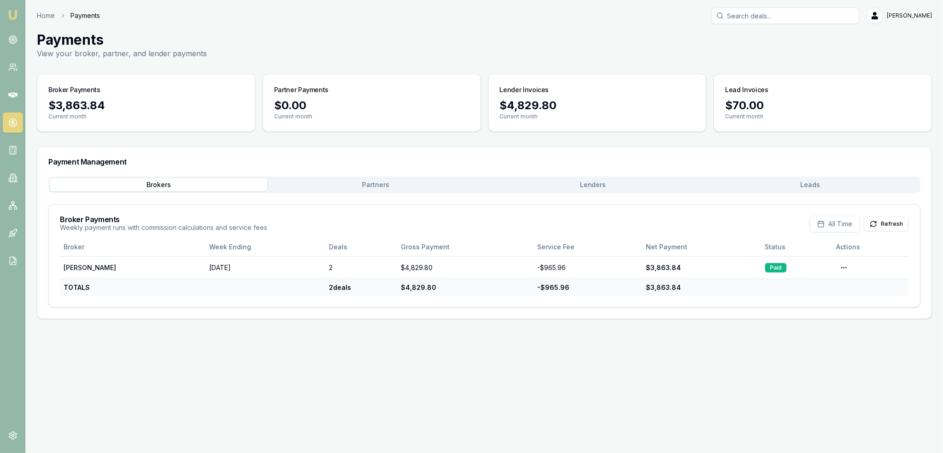
click at [901, 224] on button "Refresh" at bounding box center [885, 223] width 45 height 15
click at [843, 271] on html "Emu Broker Home Payments [PERSON_NAME] Toggle Menu Payments View your broker, p…" at bounding box center [471, 226] width 943 height 453
click at [799, 361] on html "Emu Broker Home Payments [PERSON_NAME] Toggle Menu Payments View your broker, p…" at bounding box center [471, 226] width 943 height 453
click at [844, 268] on html "Emu Broker Home Payments [PERSON_NAME] Toggle Menu Payments View your broker, p…" at bounding box center [471, 226] width 943 height 453
click at [818, 285] on div "View PDF" at bounding box center [819, 286] width 54 height 15
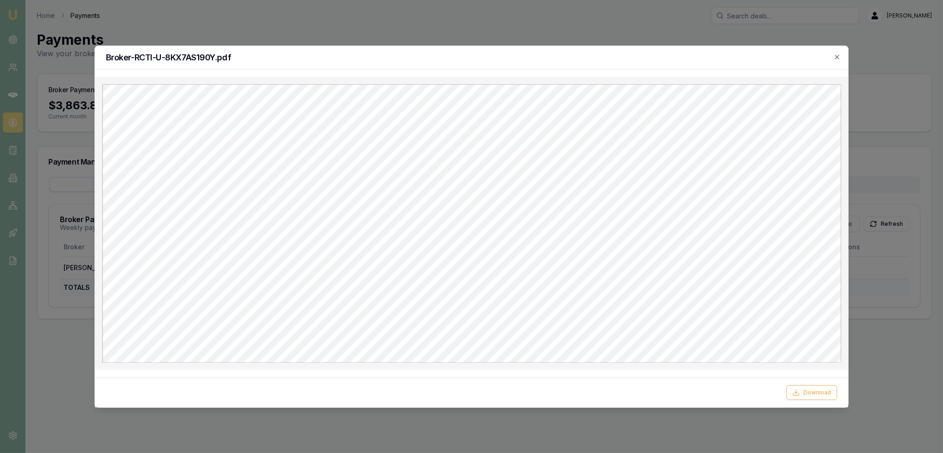
click at [838, 56] on icon "button" at bounding box center [836, 56] width 7 height 7
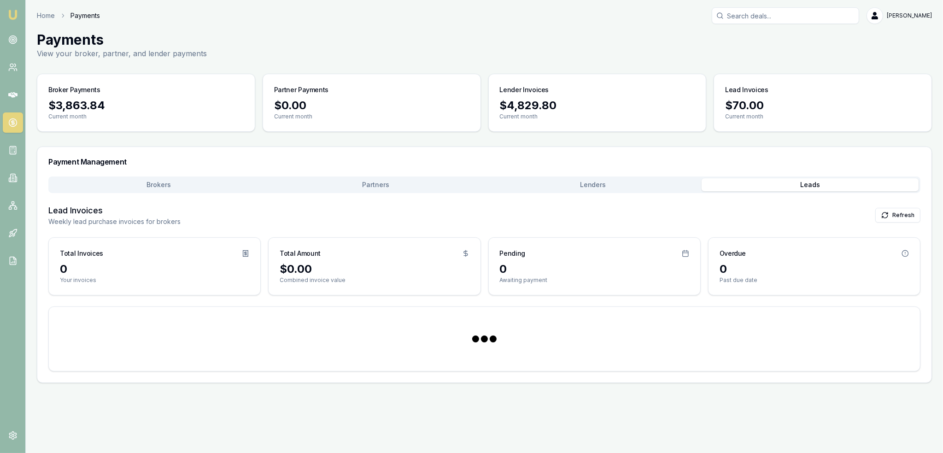
click at [819, 181] on button "Leads" at bounding box center [809, 184] width 217 height 13
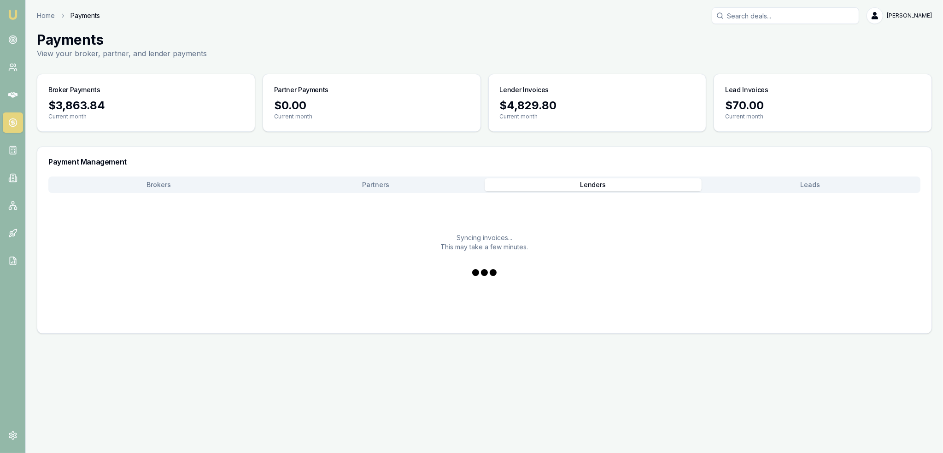
click at [596, 183] on button "Lenders" at bounding box center [592, 184] width 217 height 13
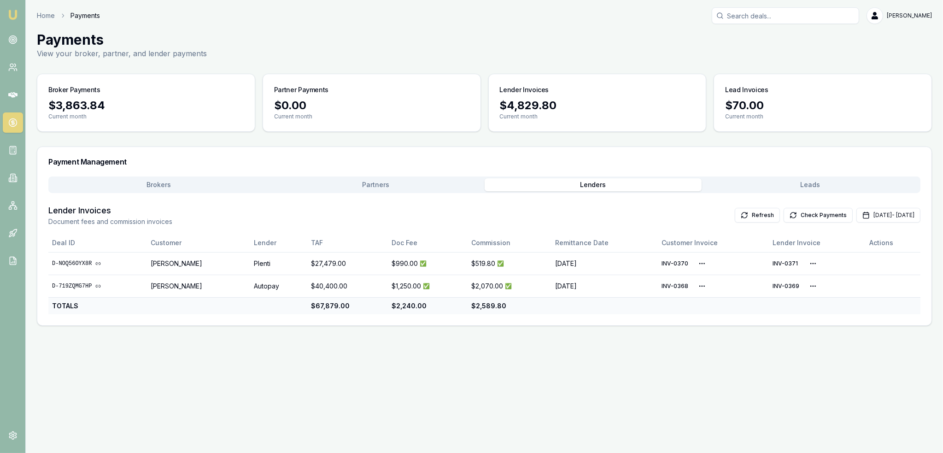
click at [420, 184] on button "Partners" at bounding box center [375, 184] width 217 height 13
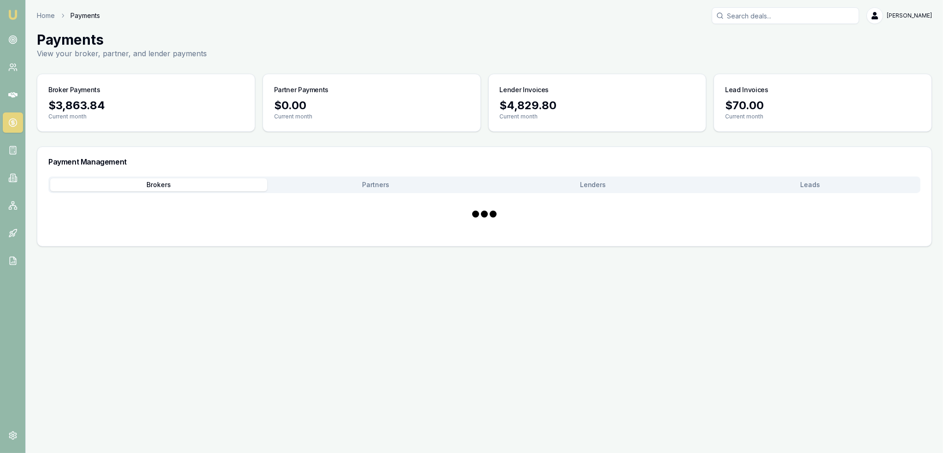
click at [180, 184] on button "Brokers" at bounding box center [158, 184] width 217 height 13
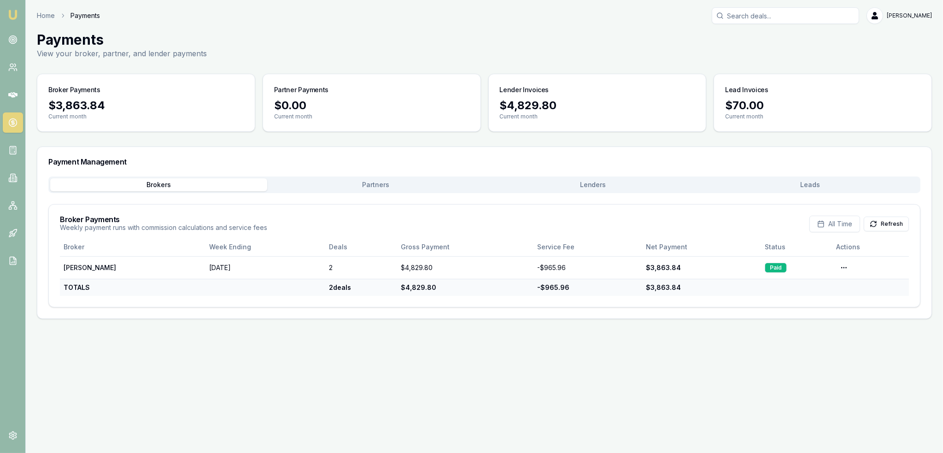
click at [809, 183] on button "Leads" at bounding box center [809, 184] width 217 height 13
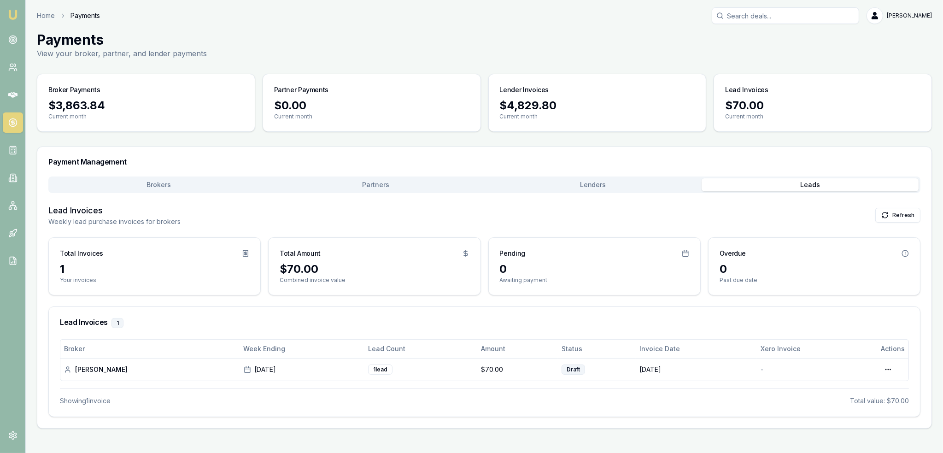
click at [151, 184] on button "Brokers" at bounding box center [158, 184] width 217 height 13
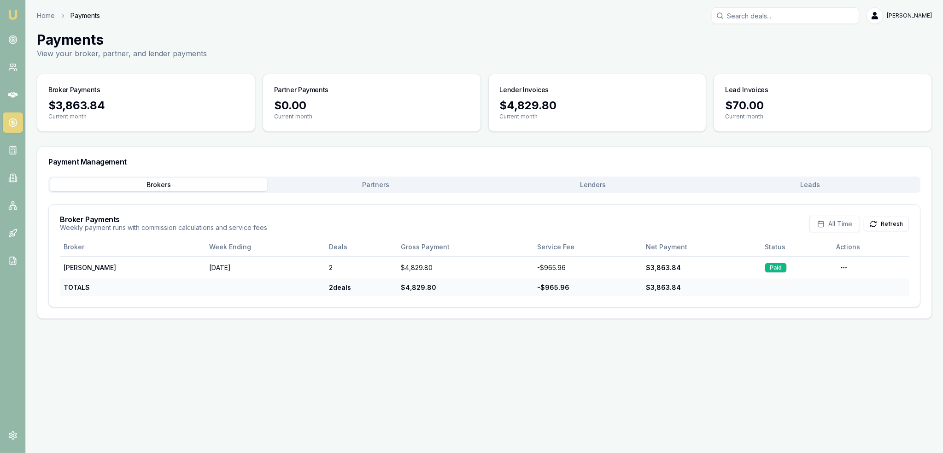
click at [13, 17] on img at bounding box center [12, 14] width 11 height 11
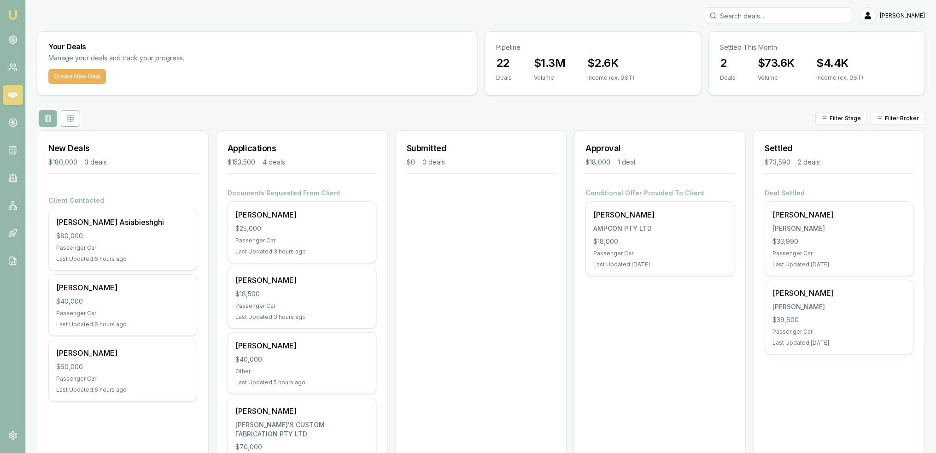
click at [138, 297] on div "$40,000" at bounding box center [122, 301] width 133 height 9
click at [759, 14] on input "Search deals" at bounding box center [777, 15] width 147 height 17
type input "wayne belli"
click at [748, 54] on p "[EMAIL_ADDRESS][DOMAIN_NAME]" at bounding box center [778, 58] width 139 height 9
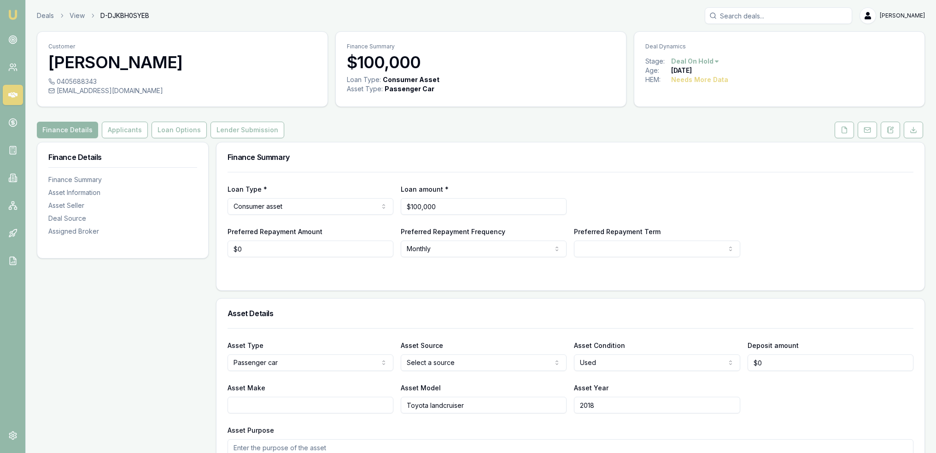
click at [887, 126] on icon at bounding box center [889, 129] width 7 height 7
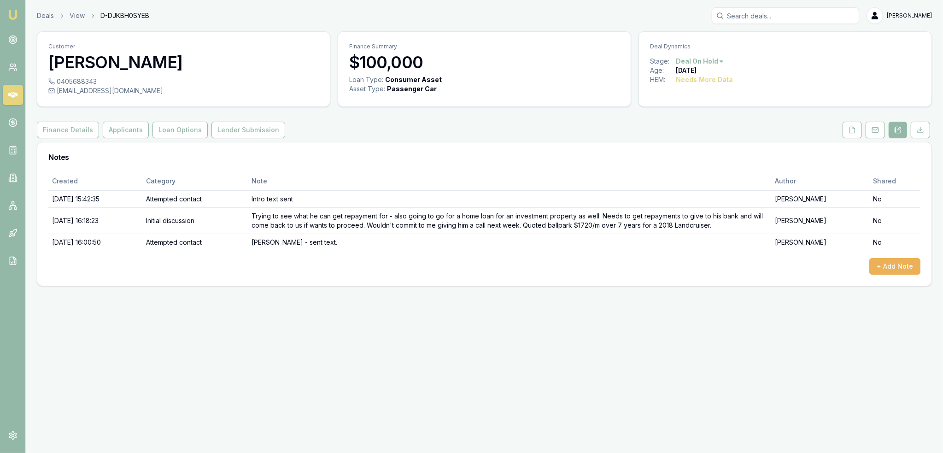
click at [903, 263] on button "+ Add Note" at bounding box center [894, 266] width 51 height 17
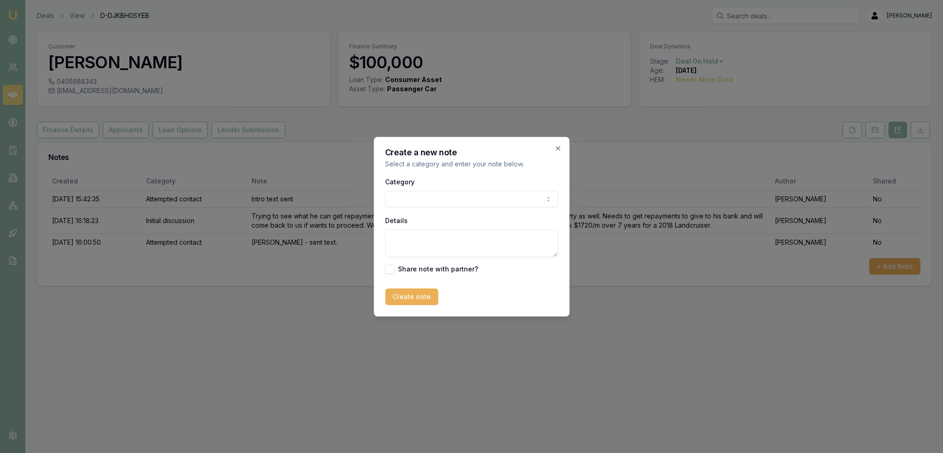
click at [491, 200] on body "Emu Broker Deals View D-DJKBH0SYEB Robyn Adams Toggle Menu Customer Wayne Balli…" at bounding box center [471, 226] width 943 height 453
click at [437, 241] on textarea "Details" at bounding box center [471, 243] width 173 height 28
type textarea "H"
type textarea "Can't buy the car and the investment property due to capacity. Investment prope…"
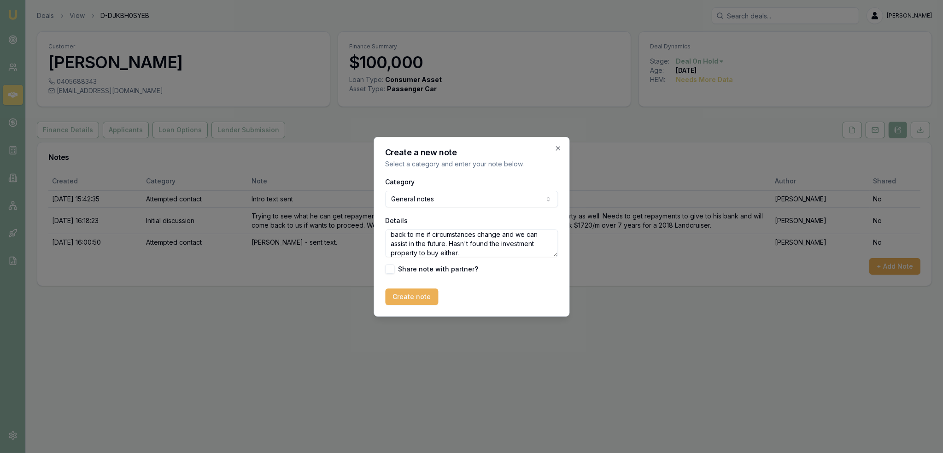
click at [420, 296] on button "Create note" at bounding box center [411, 296] width 53 height 17
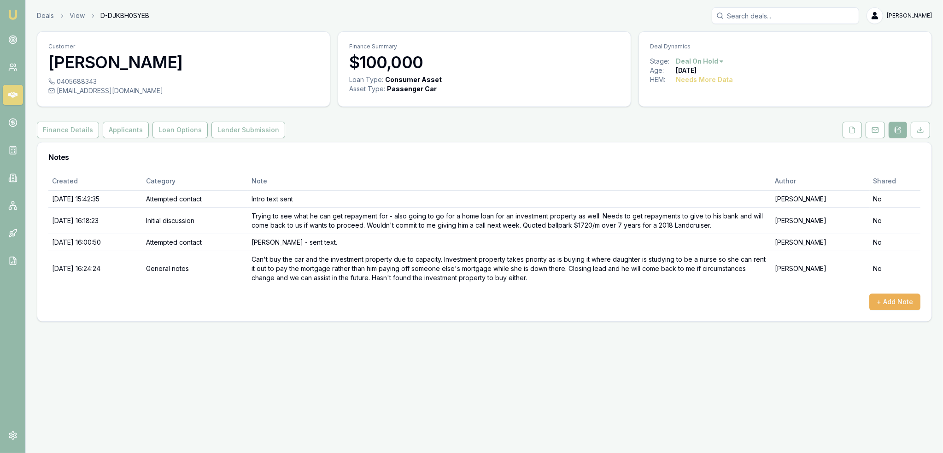
click at [713, 64] on html "Emu Broker Deals View D-DJKBH0SYEB Robyn Adams Toggle Menu Customer Wayne Balli…" at bounding box center [471, 226] width 943 height 453
click at [707, 152] on div "- Not Qualified" at bounding box center [698, 151] width 54 height 15
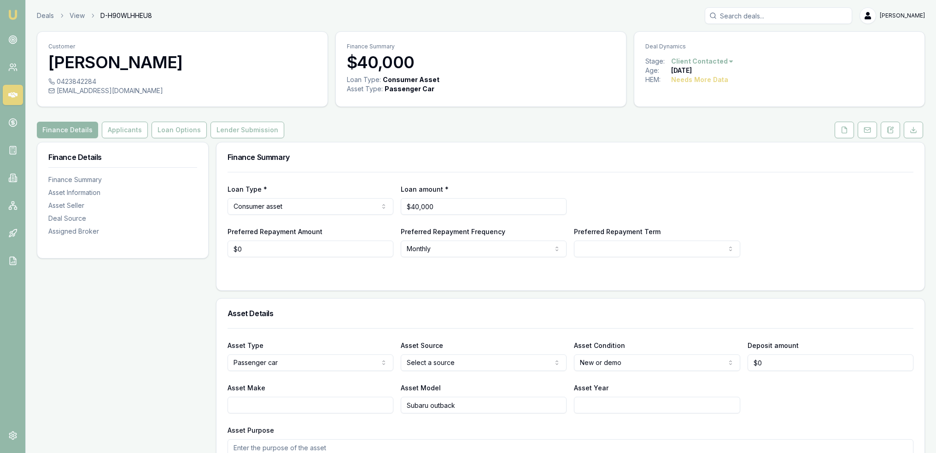
click at [890, 131] on icon at bounding box center [889, 129] width 7 height 7
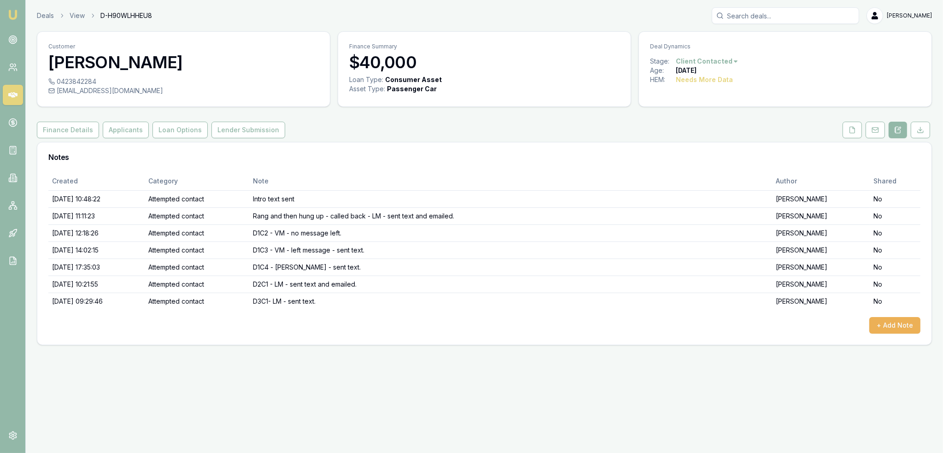
click at [890, 320] on button "+ Add Note" at bounding box center [894, 325] width 51 height 17
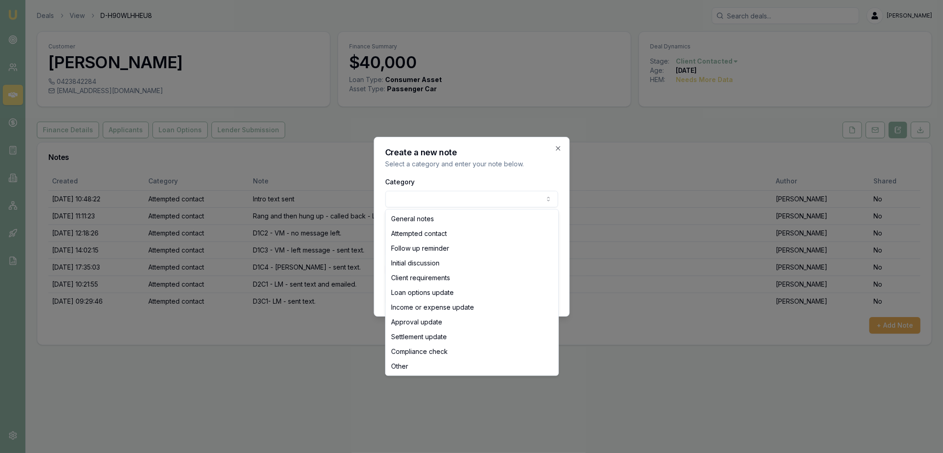
click at [521, 199] on body "Emu Broker Deals View D-H90WLHHEU8 Robyn Adams Toggle Menu Customer Amanda S 04…" at bounding box center [471, 226] width 943 height 453
select select "ATTEMPTED_CONTACT"
drag, startPoint x: 473, startPoint y: 230, endPoint x: 452, endPoint y: 231, distance: 21.2
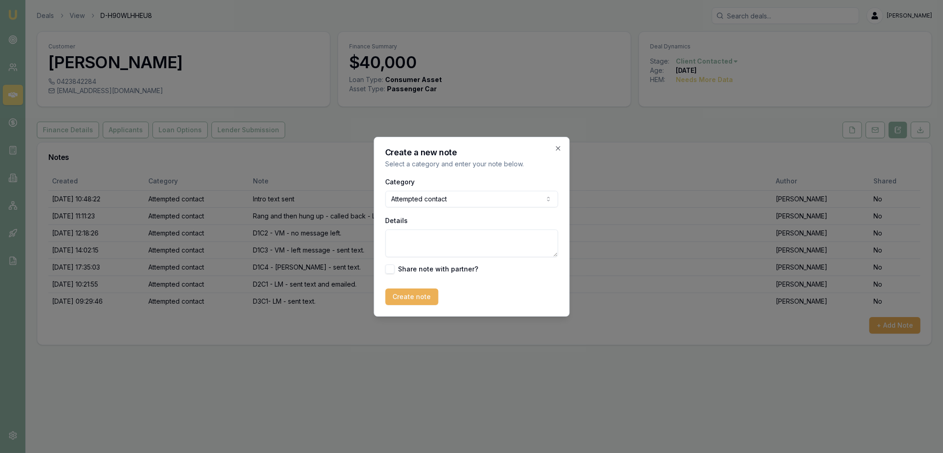
click at [442, 237] on textarea "Details" at bounding box center [471, 243] width 173 height 28
type textarea "D3C2 - VM - no message left (is technically a 5 day old lead but will try again…"
click at [416, 294] on button "Create note" at bounding box center [411, 296] width 53 height 17
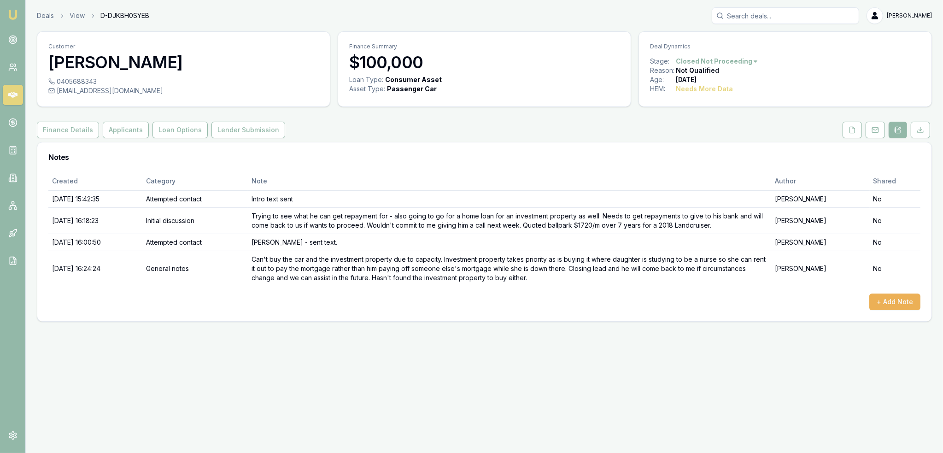
click at [16, 13] on img at bounding box center [12, 14] width 11 height 11
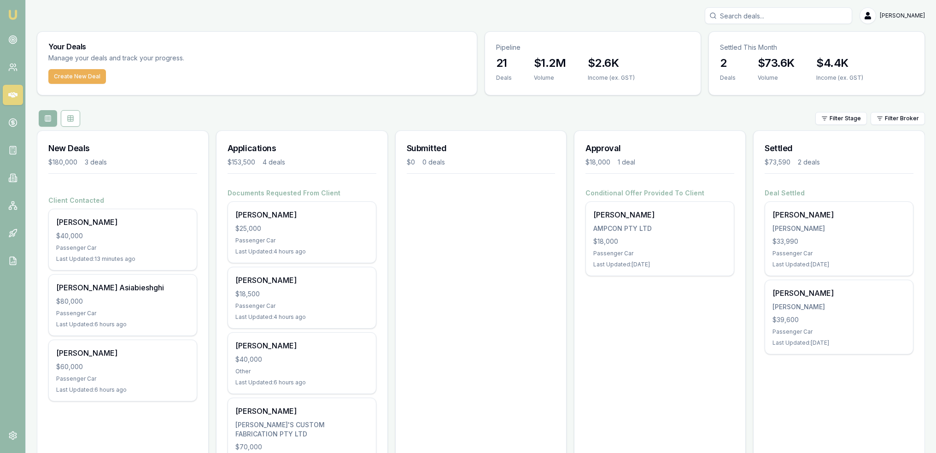
click at [788, 17] on input "Search deals" at bounding box center [777, 15] width 147 height 17
